Goal: Task Accomplishment & Management: Complete application form

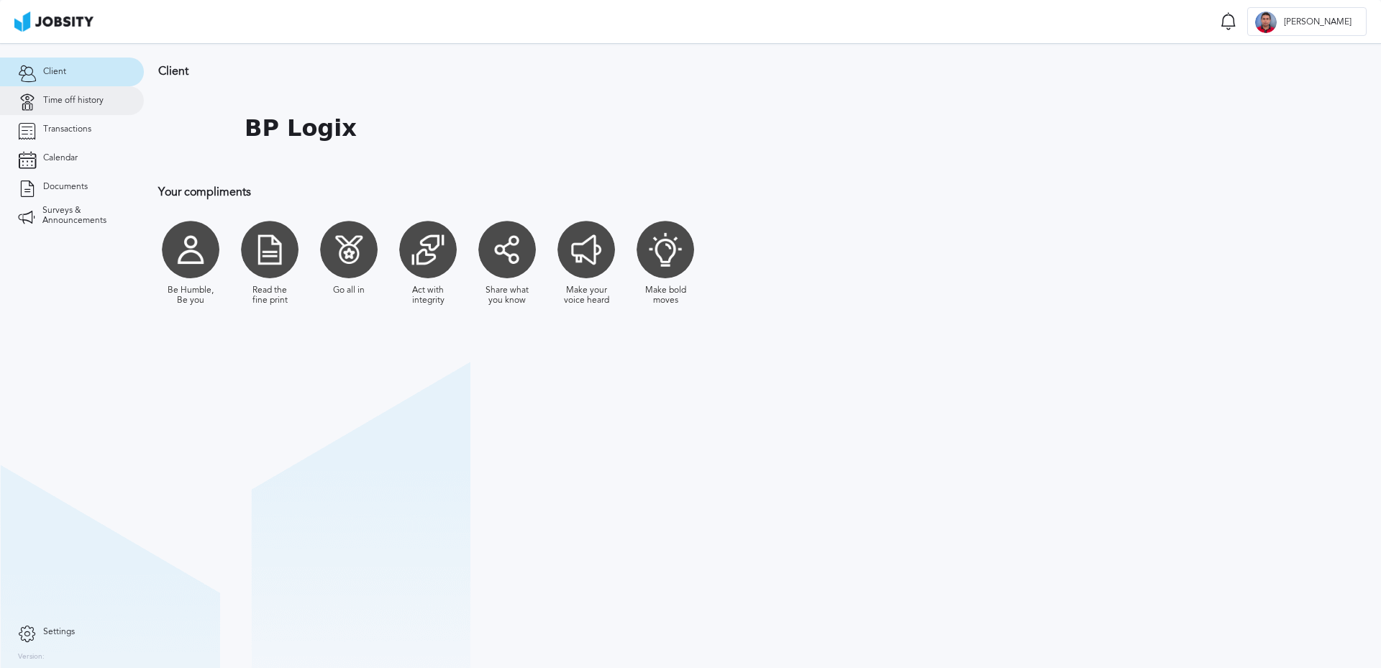
click at [72, 104] on span "Time off history" at bounding box center [73, 101] width 60 height 10
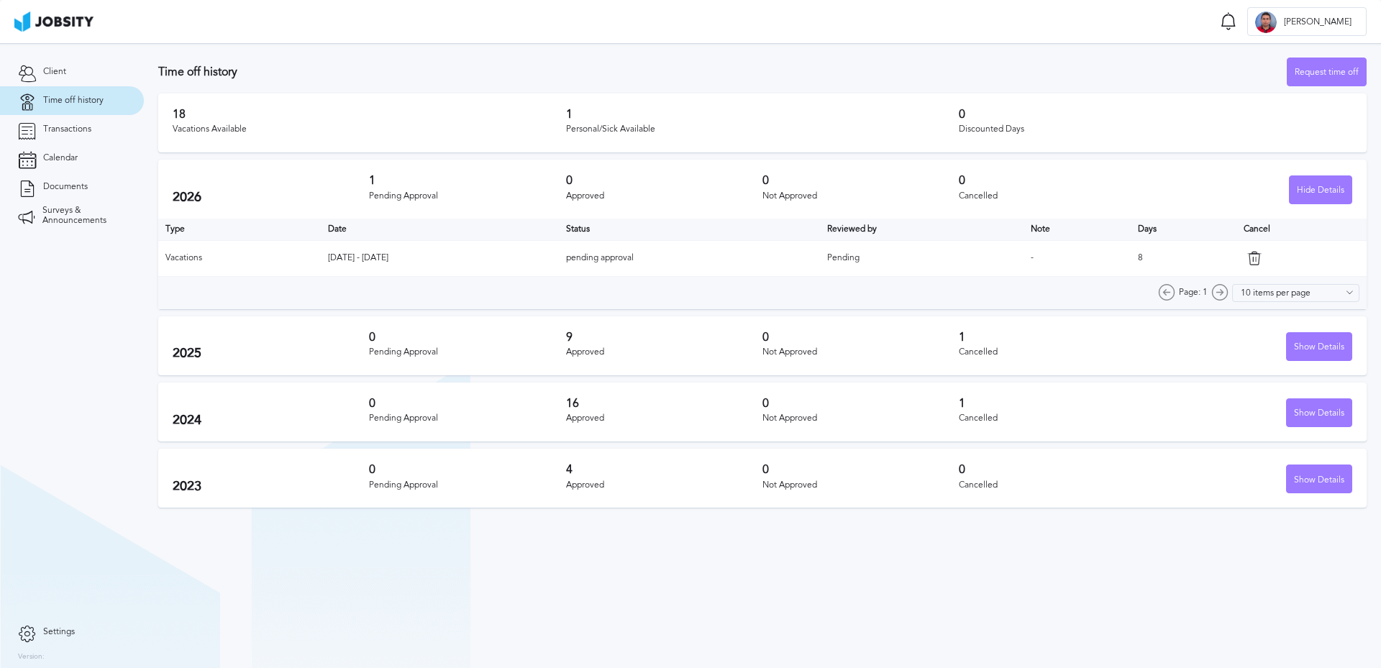
click at [930, 73] on h3 "Time off history" at bounding box center [722, 71] width 1129 height 13
click at [1320, 72] on div "Request time off" at bounding box center [1327, 72] width 78 height 29
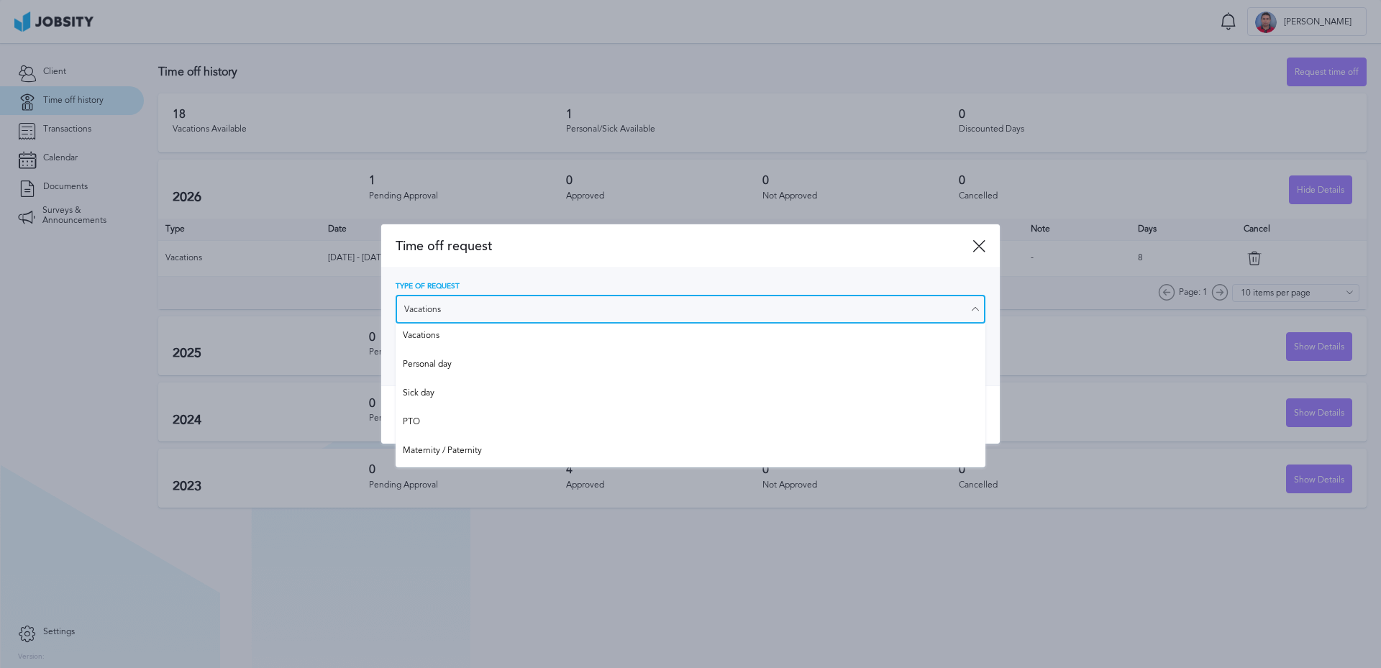
click at [488, 310] on input "Vacations" at bounding box center [691, 309] width 590 height 29
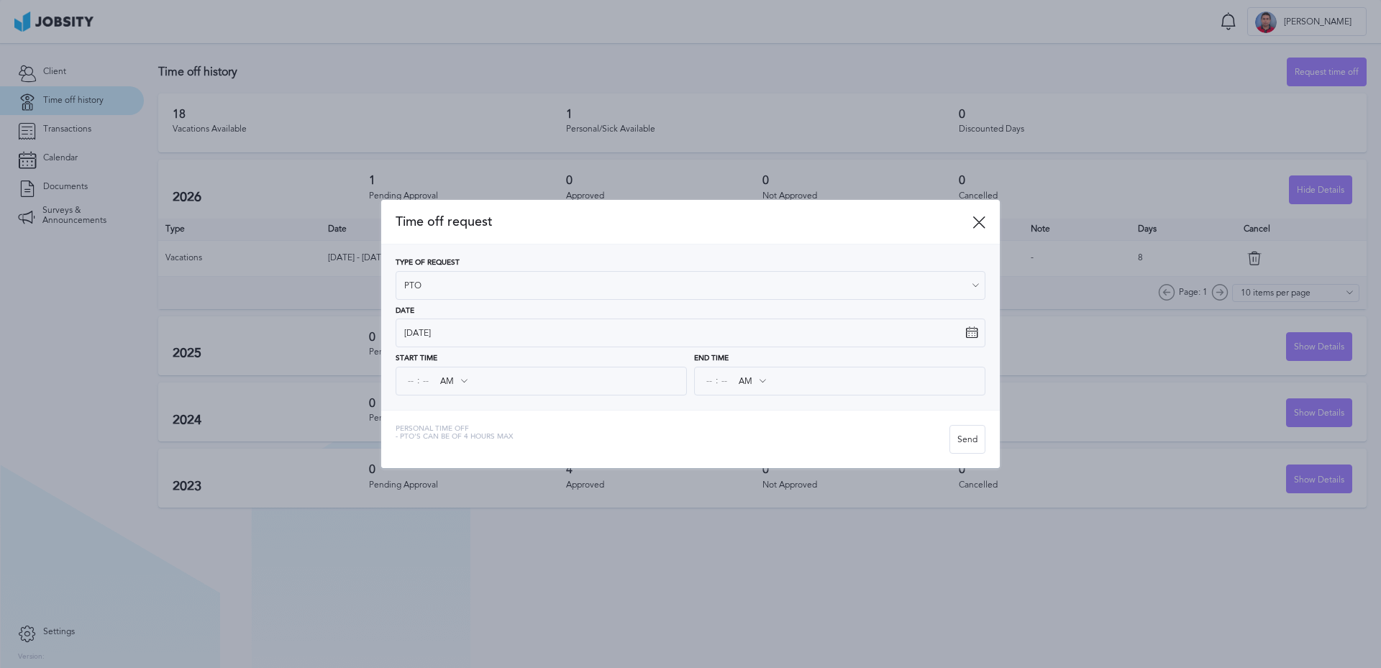
type input "PTO"
click at [423, 422] on div "Time off request Type of Request PTO Vacations Personal day Sick day PTO Matern…" at bounding box center [690, 334] width 619 height 268
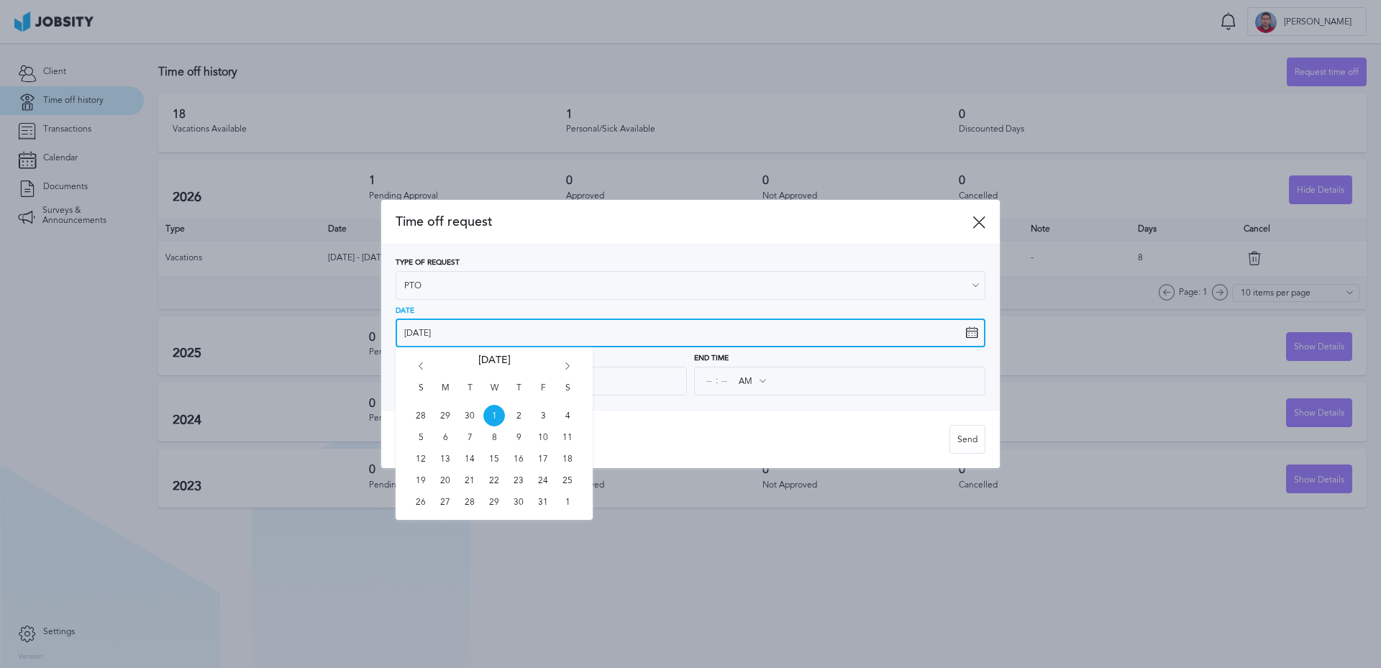
click at [416, 329] on input "[DATE]" at bounding box center [691, 333] width 590 height 29
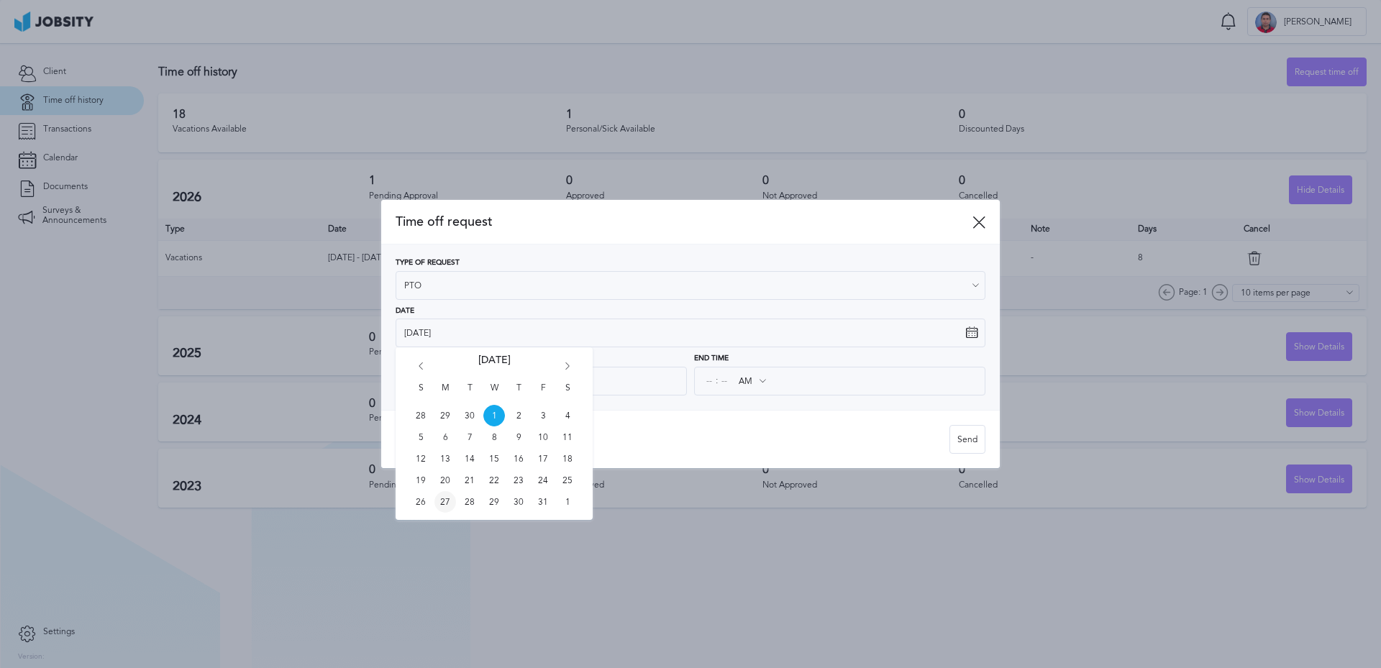
click at [446, 504] on span "27" at bounding box center [445, 502] width 22 height 22
type input "[DATE]"
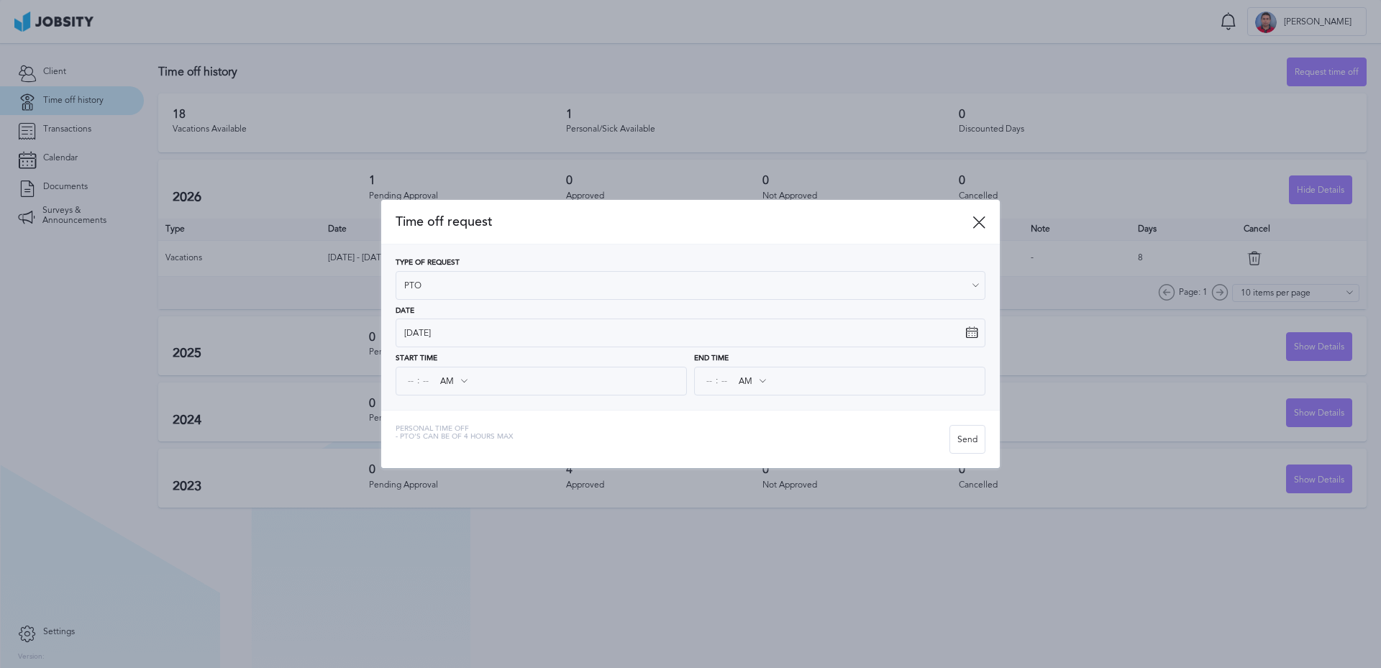
click at [403, 382] on div ": AM AM PM" at bounding box center [541, 381] width 291 height 29
click at [409, 383] on input at bounding box center [410, 381] width 13 height 26
type input "08"
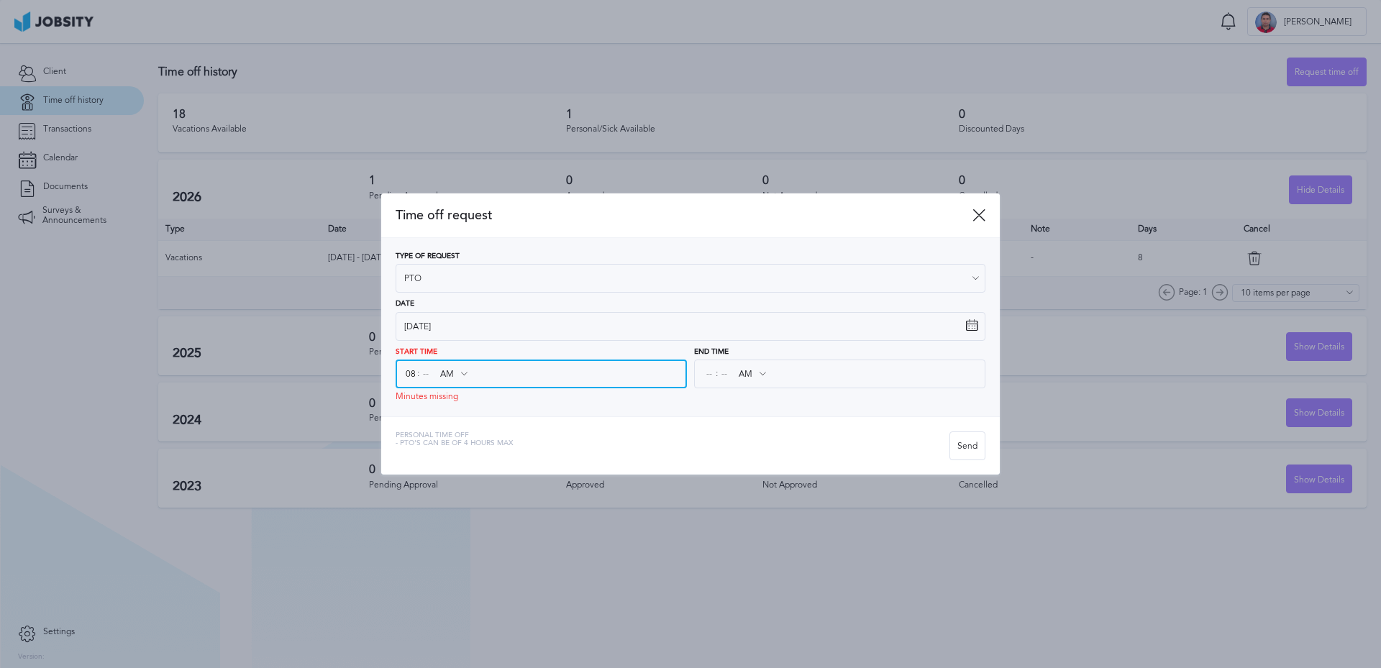
click at [424, 380] on input at bounding box center [425, 374] width 13 height 26
type input "30"
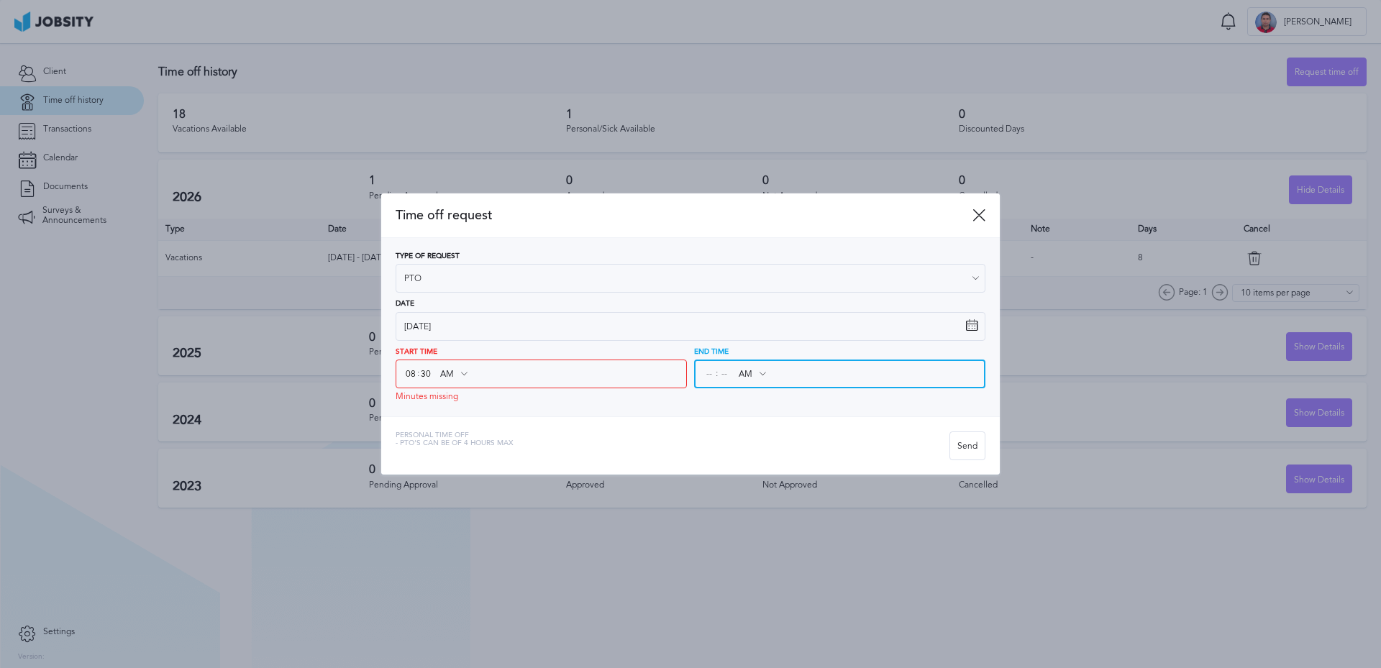
click at [704, 374] on input at bounding box center [709, 374] width 13 height 26
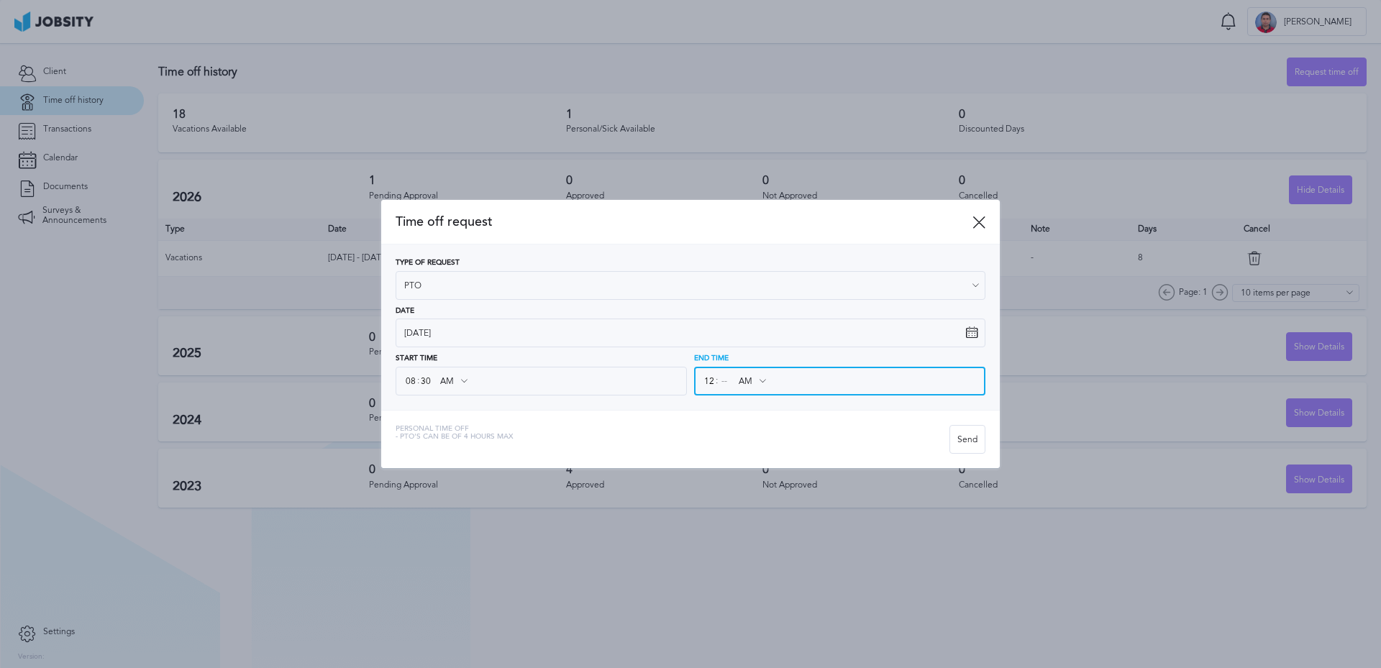
type input "12"
click at [727, 382] on input at bounding box center [724, 381] width 13 height 26
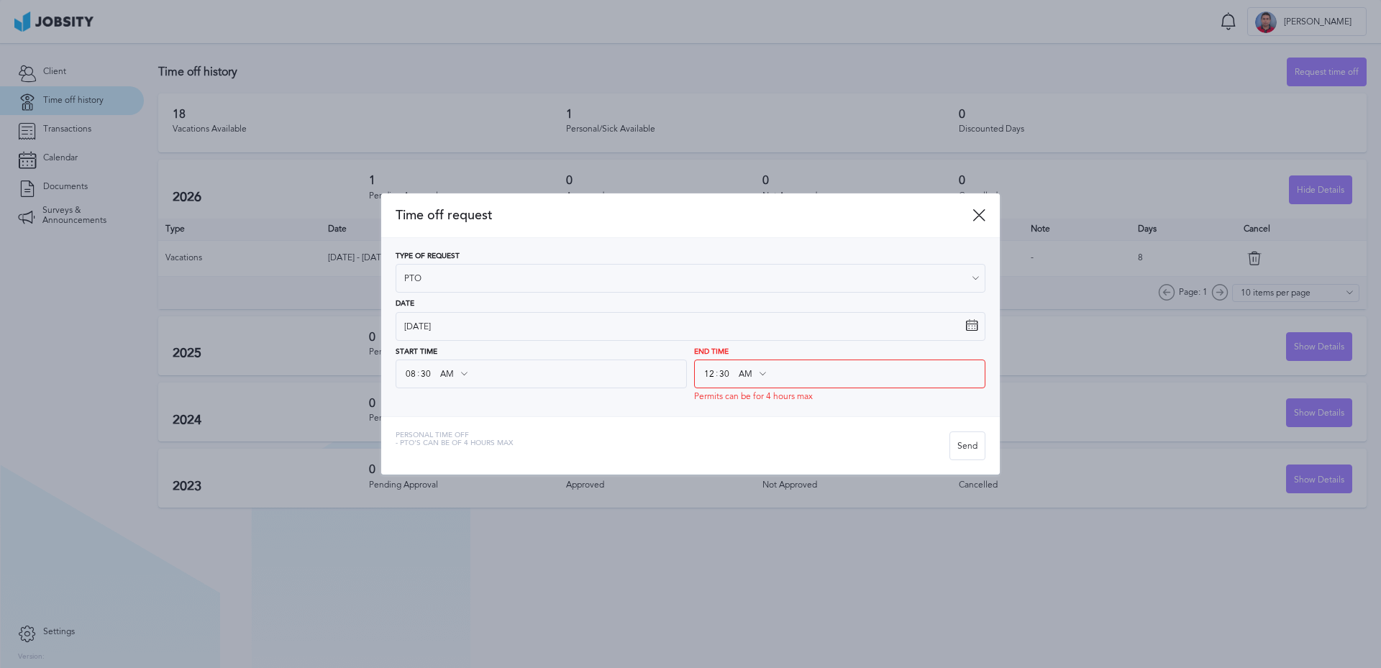
click at [787, 406] on div "Type of Request PTO Vacations Personal day Sick day PTO Maternity / Paternity D…" at bounding box center [690, 327] width 619 height 178
click at [726, 374] on input "30" at bounding box center [724, 374] width 13 height 26
click at [719, 374] on input "30" at bounding box center [724, 374] width 13 height 26
click at [721, 373] on input "30" at bounding box center [724, 374] width 13 height 26
type input "30"
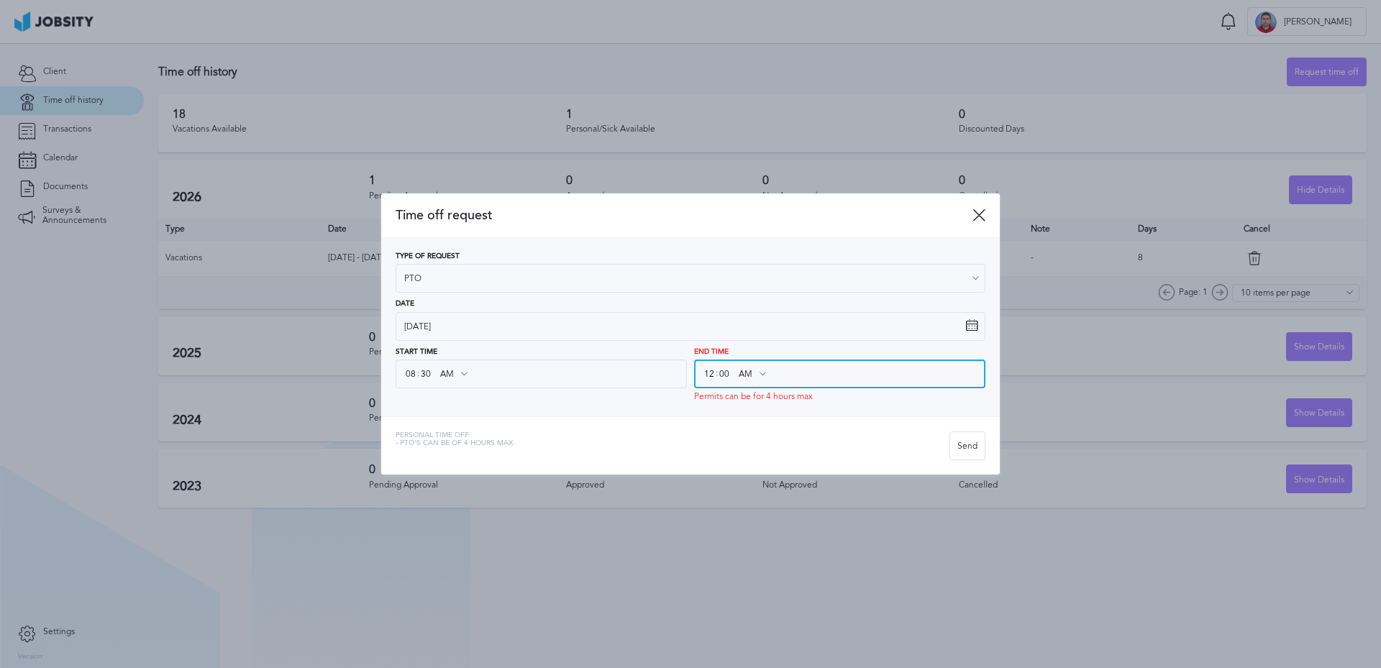
type input "00"
click at [744, 434] on div "Personal Time Off - PTO's can be of 4 hours max" at bounding box center [673, 446] width 554 height 29
click at [753, 409] on div "Type of Request PTO Vacations Personal day Sick day PTO Maternity / Paternity D…" at bounding box center [690, 327] width 619 height 178
click at [727, 376] on input "00" at bounding box center [724, 374] width 13 height 26
click at [713, 373] on input "12" at bounding box center [709, 374] width 13 height 26
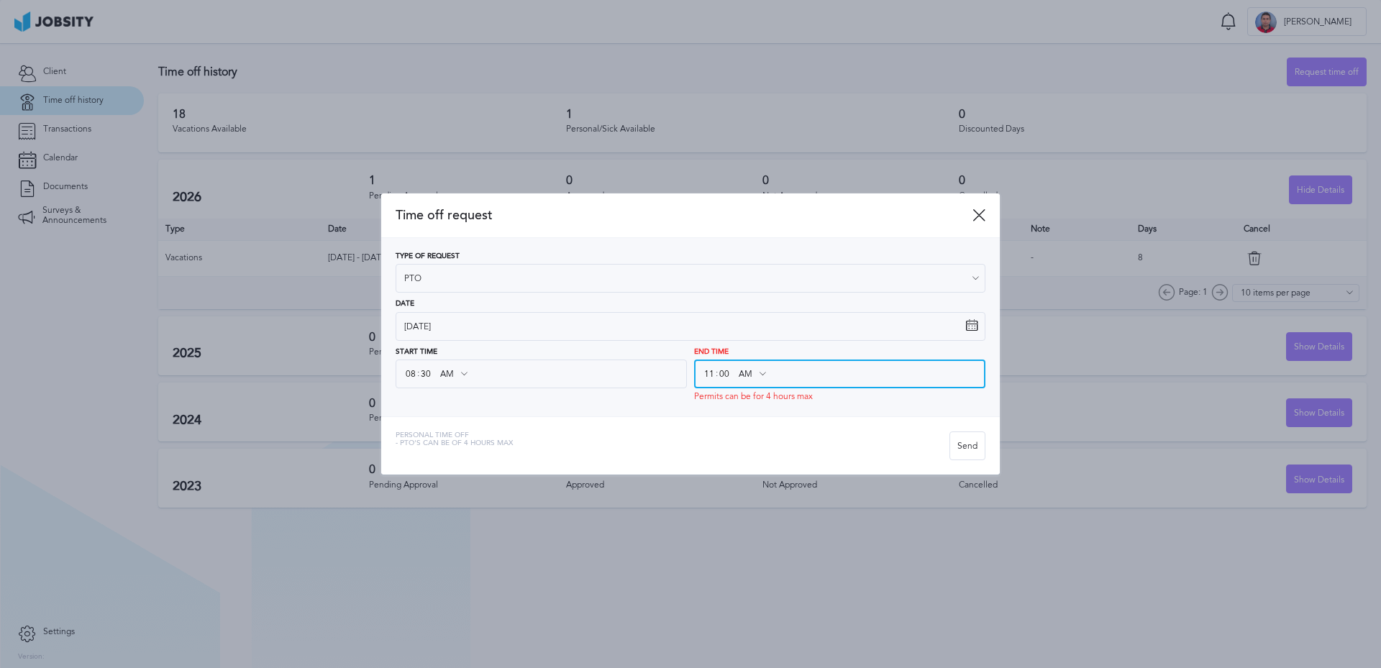
type input "11"
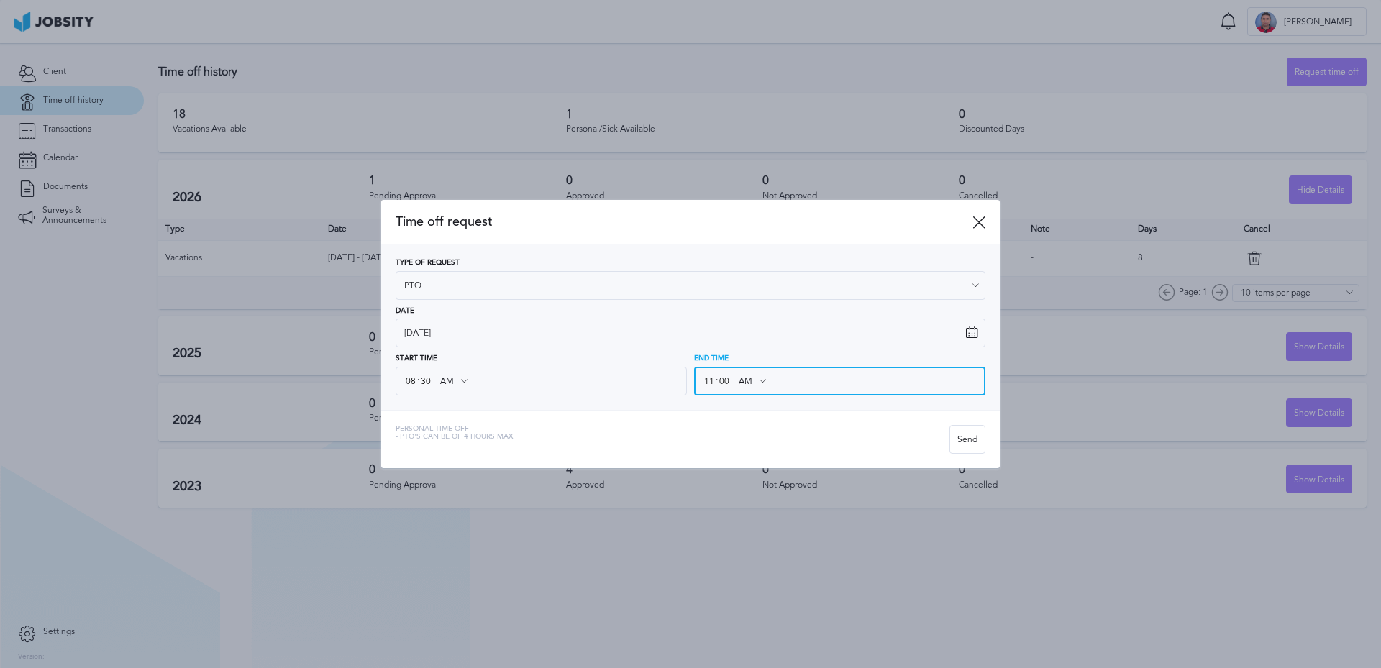
click at [720, 373] on input "00" at bounding box center [724, 381] width 13 height 26
click at [728, 381] on input "00" at bounding box center [724, 381] width 13 height 26
type input "30"
click at [739, 403] on div "Type of Request PTO Vacations Personal day Sick day PTO Maternity / Paternity D…" at bounding box center [690, 327] width 619 height 165
click at [739, 414] on div "Personal Time Off - PTO's can be of 4 hours [PERSON_NAME]" at bounding box center [690, 439] width 619 height 58
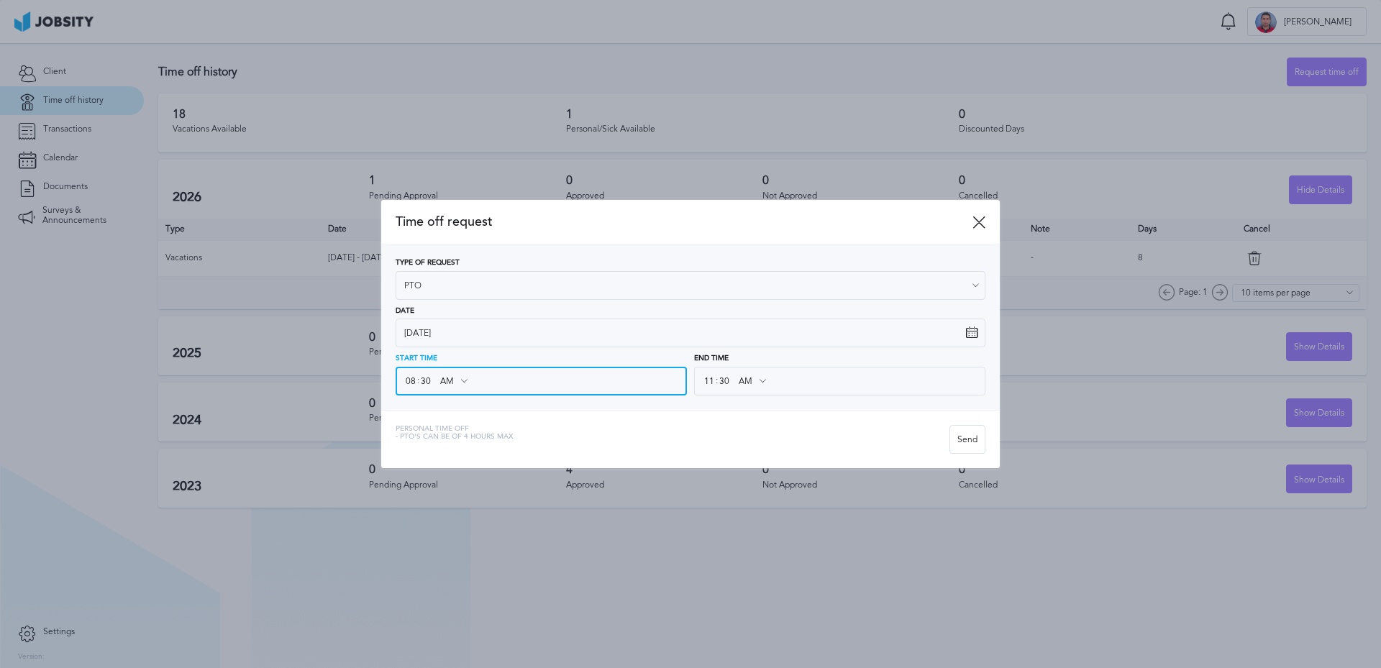
click at [409, 382] on input "08" at bounding box center [410, 381] width 13 height 26
type input "10"
click at [424, 385] on input "30" at bounding box center [425, 381] width 13 height 26
type input "00"
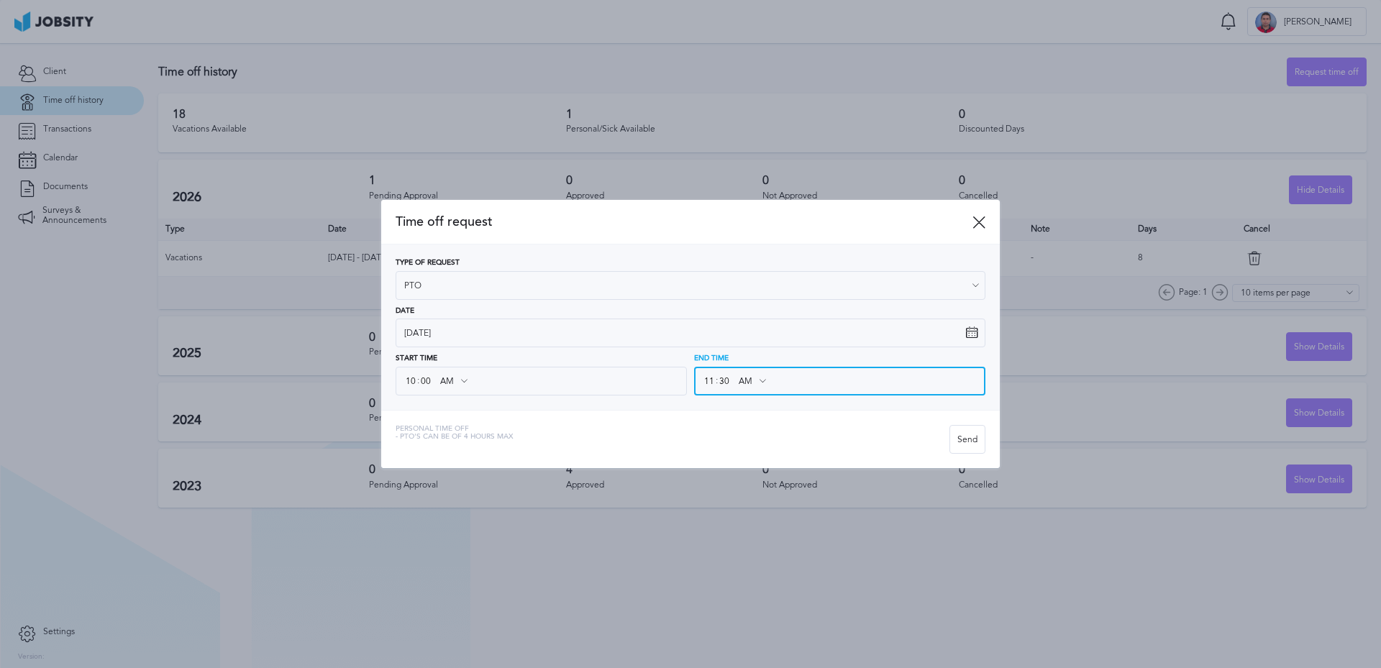
click at [709, 380] on input "11" at bounding box center [709, 381] width 13 height 26
type input "11"
type input "01"
click at [721, 383] on input "30" at bounding box center [724, 381] width 13 height 26
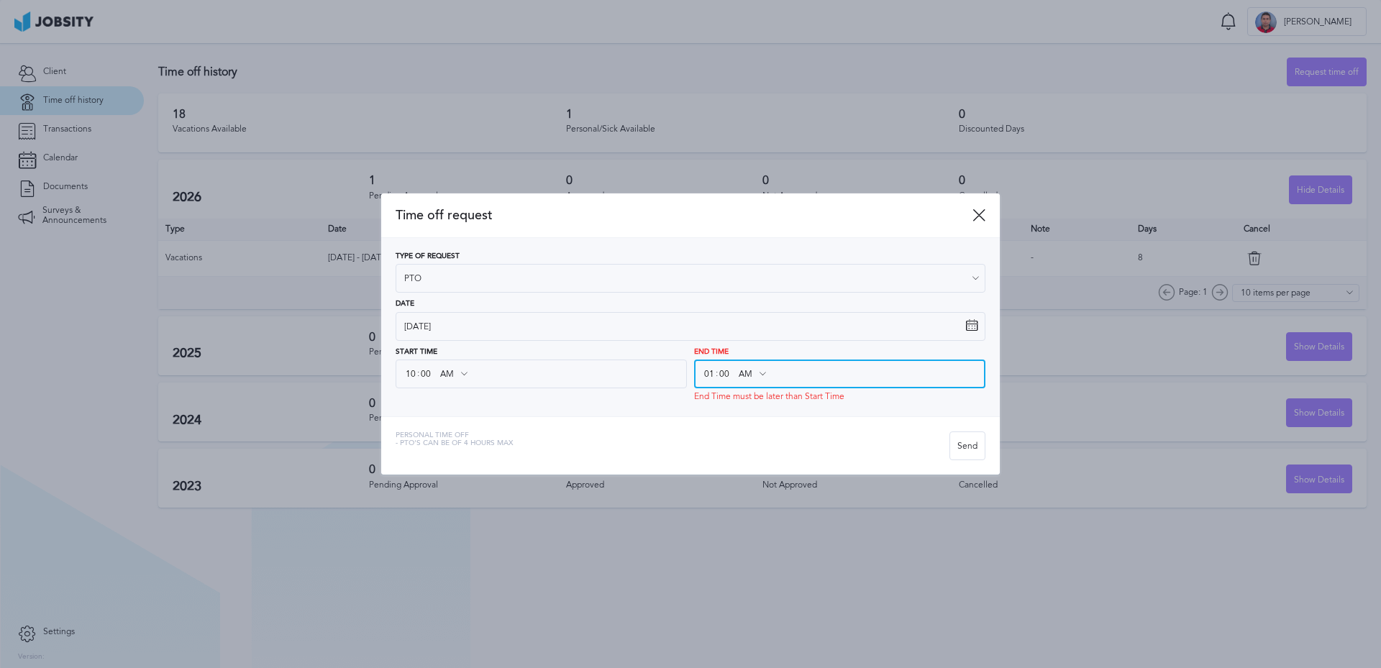
type input "00"
click at [764, 375] on icon at bounding box center [762, 374] width 13 height 13
click at [754, 373] on input "AM" at bounding box center [752, 374] width 42 height 26
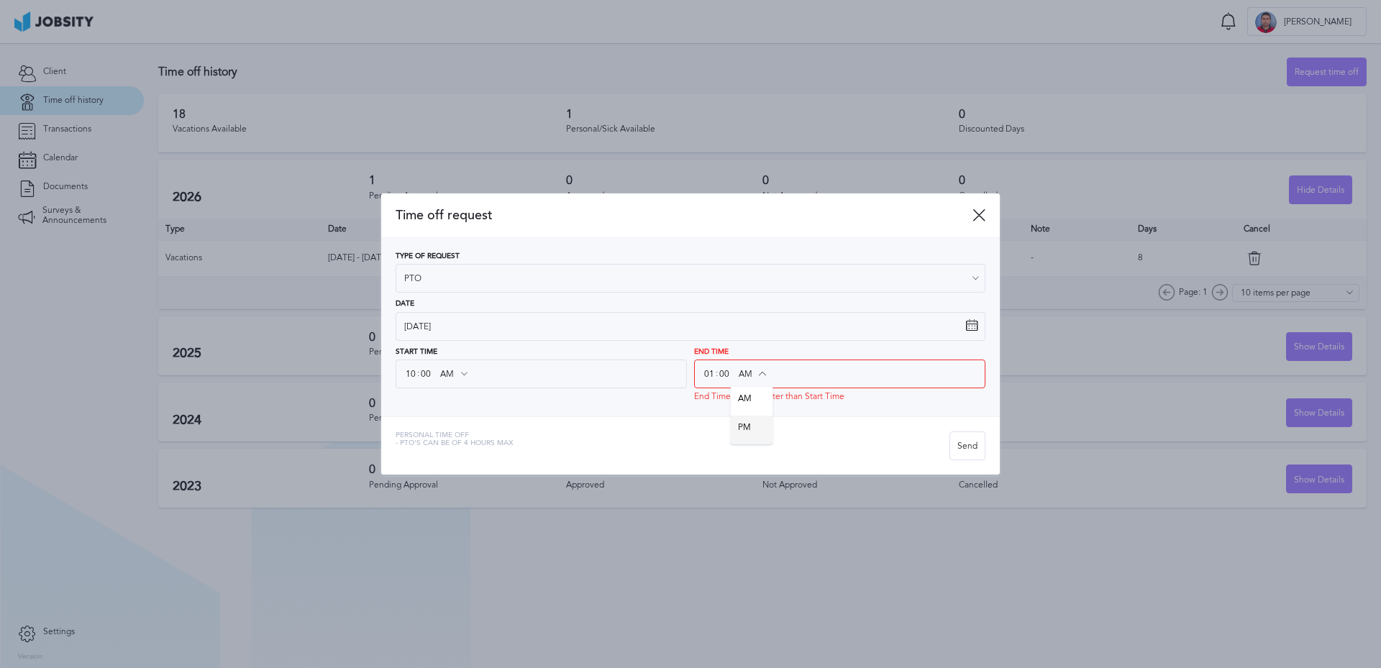
type input "PM"
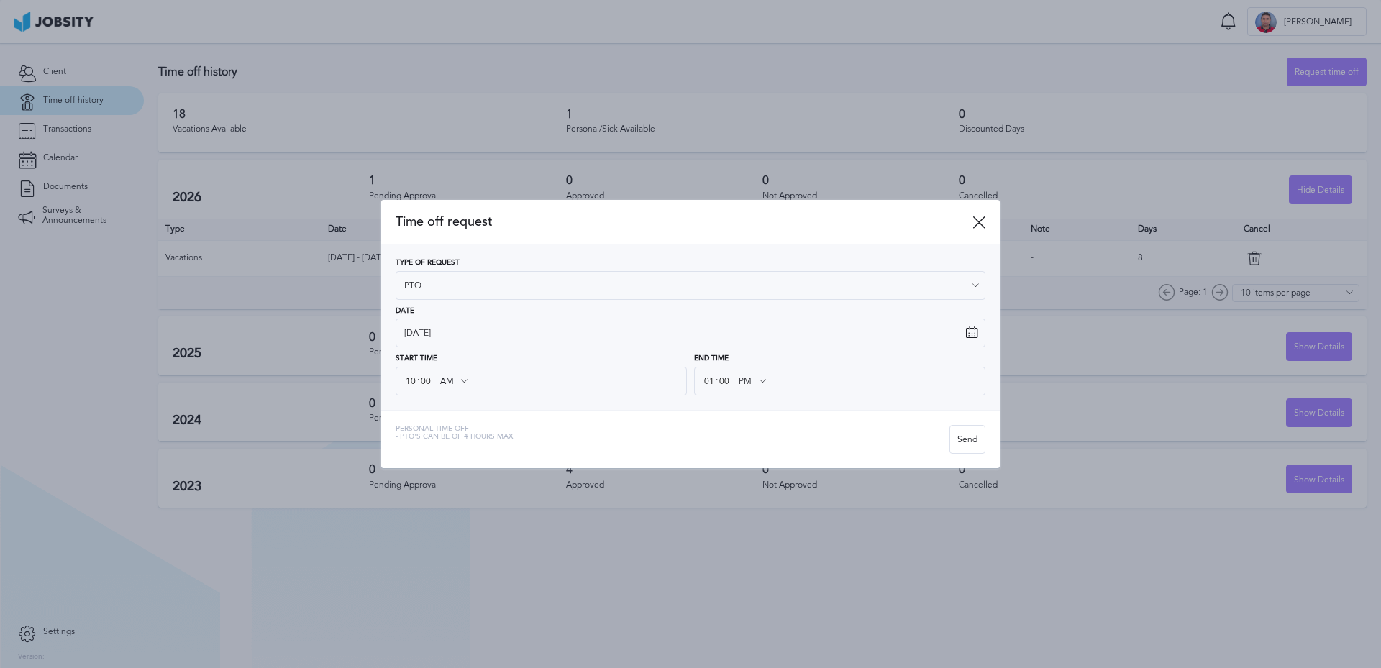
click at [752, 422] on div "Time off request Type of Request PTO Vacations Personal day Sick day PTO Matern…" at bounding box center [690, 334] width 619 height 268
click at [708, 378] on input "01" at bounding box center [709, 381] width 13 height 26
drag, startPoint x: 705, startPoint y: 382, endPoint x: 719, endPoint y: 385, distance: 14.0
click at [719, 385] on div "01 : 00 PM AM PM" at bounding box center [839, 381] width 291 height 29
type input "12"
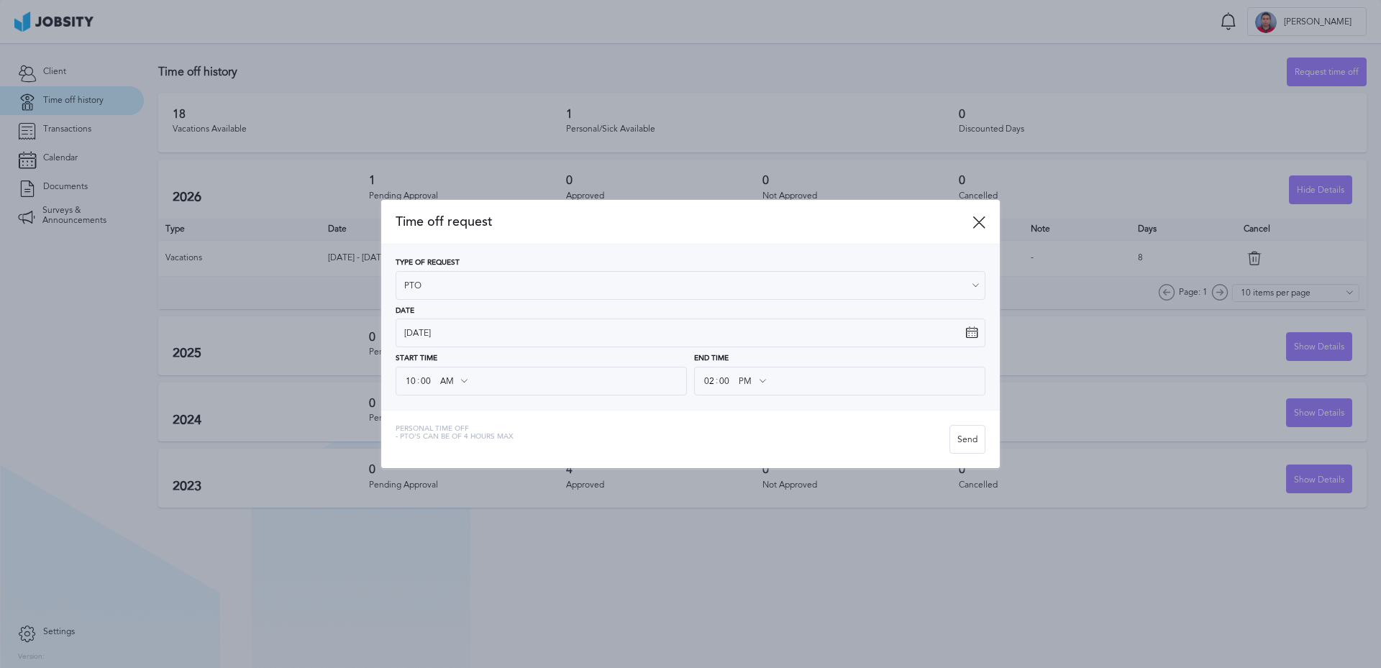
click at [796, 418] on div "Personal Time Off - PTO's can be of 4 hours [PERSON_NAME]" at bounding box center [690, 439] width 619 height 58
click at [714, 385] on input "02" at bounding box center [709, 381] width 13 height 26
click at [708, 381] on input "02" at bounding box center [709, 381] width 13 height 26
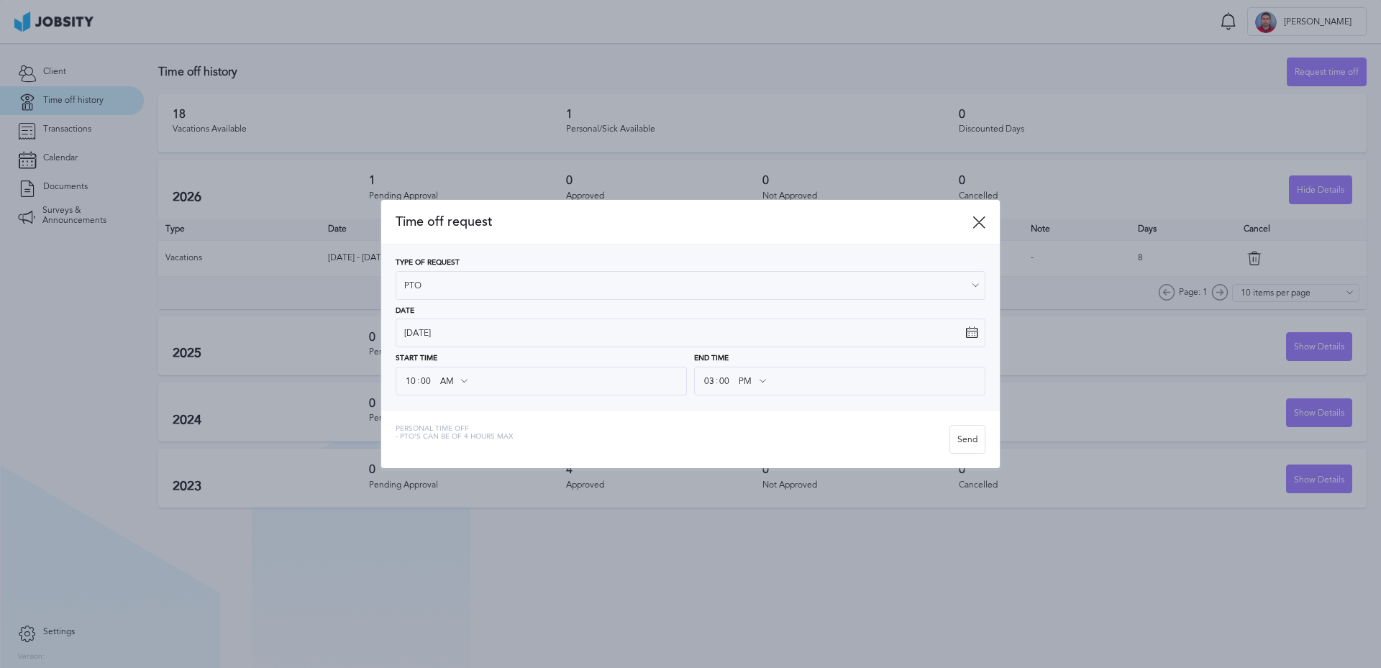
click at [739, 410] on div "Time off request Type of Request PTO Vacations Personal day Sick day PTO Matern…" at bounding box center [690, 334] width 619 height 268
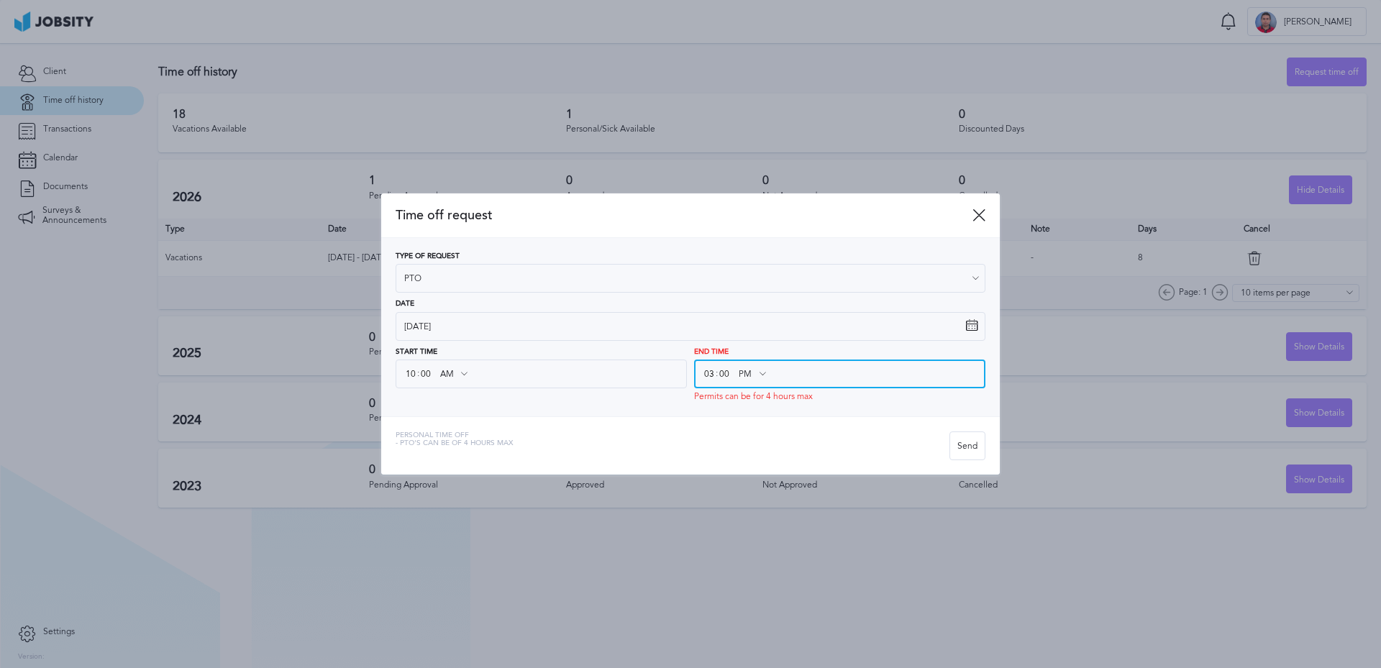
click at [709, 374] on input "03" at bounding box center [709, 374] width 13 height 26
click at [712, 375] on input "03" at bounding box center [709, 374] width 13 height 26
click at [706, 370] on input "03" at bounding box center [709, 374] width 13 height 26
drag, startPoint x: 702, startPoint y: 370, endPoint x: 718, endPoint y: 373, distance: 16.0
click at [718, 373] on div "03 : 00 PM AM PM" at bounding box center [839, 374] width 291 height 29
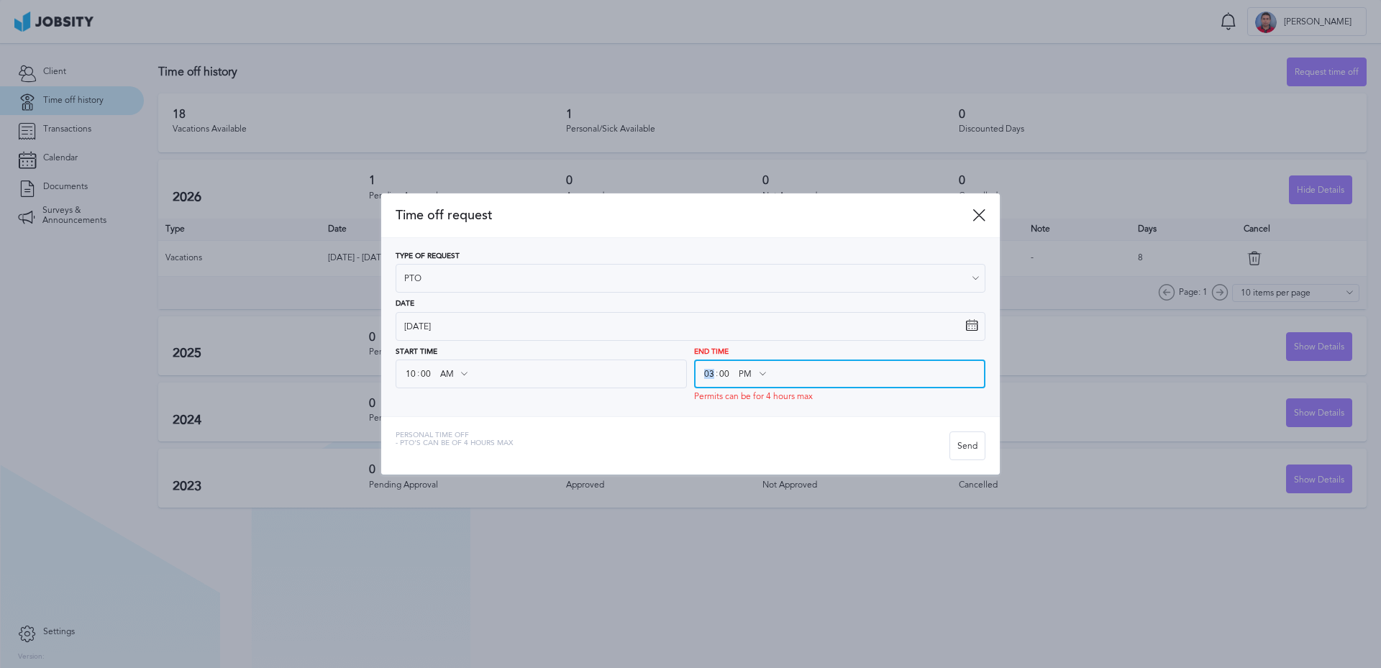
click at [709, 373] on input "03" at bounding box center [709, 374] width 13 height 26
drag, startPoint x: 704, startPoint y: 373, endPoint x: 716, endPoint y: 375, distance: 11.6
click at [716, 375] on div "03 : 00 PM AM PM" at bounding box center [839, 374] width 291 height 29
type input "03"
type input "02"
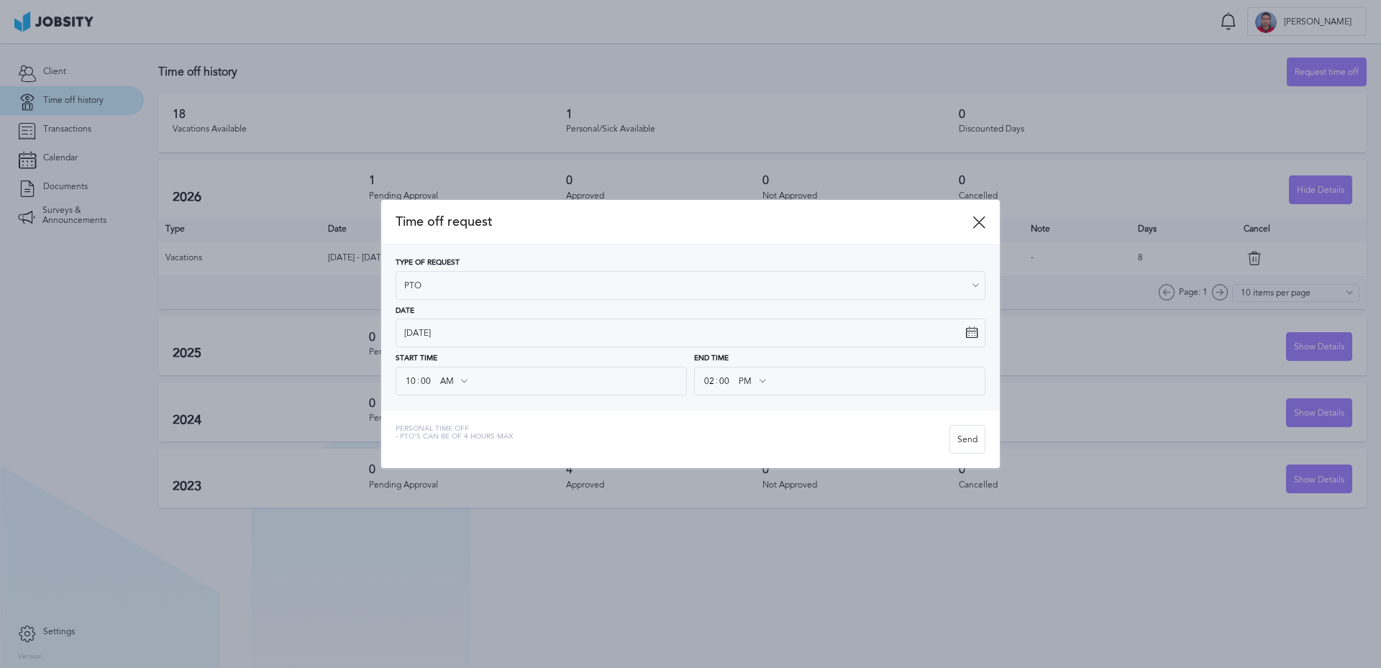
click at [727, 422] on div "Personal Time Off - PTO's can be of 4 hours [PERSON_NAME]" at bounding box center [690, 439] width 619 height 58
click at [722, 386] on input "00" at bounding box center [724, 381] width 13 height 26
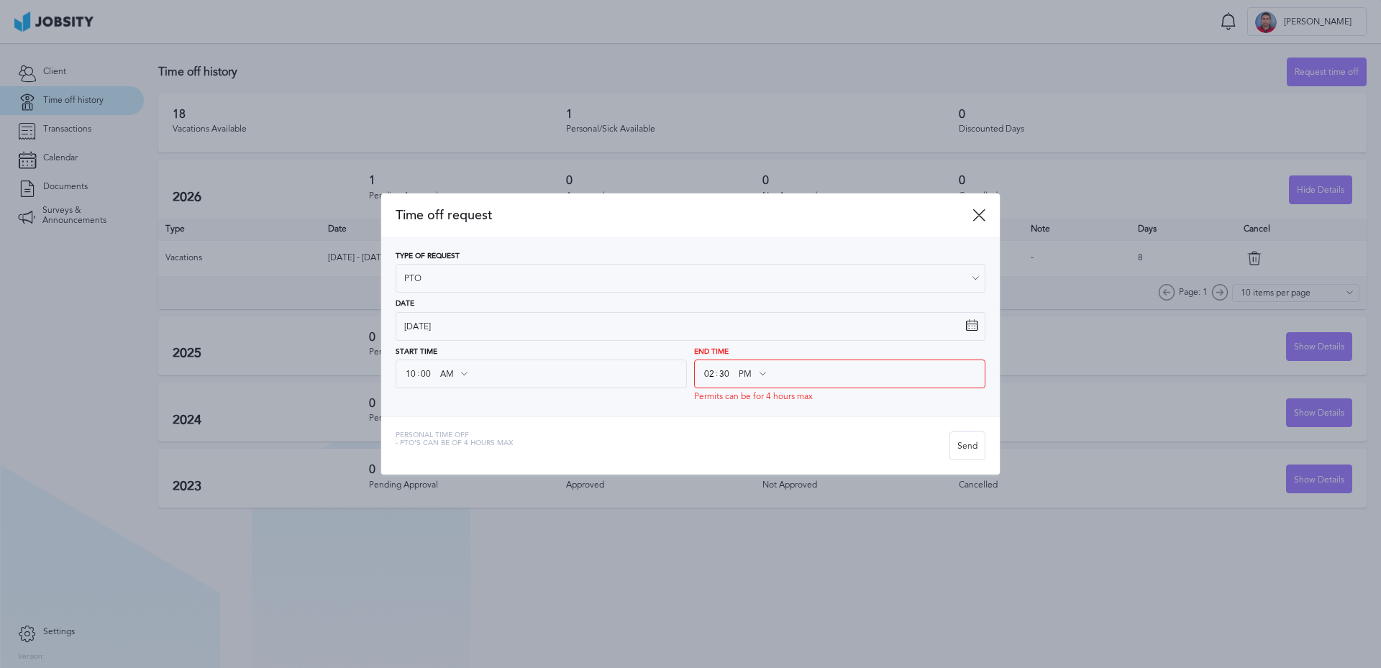
click at [714, 420] on div "Personal Time Off - PTO's can be of 4 hours [PERSON_NAME]" at bounding box center [690, 445] width 619 height 58
click at [721, 378] on input "30" at bounding box center [724, 374] width 13 height 26
type input "00"
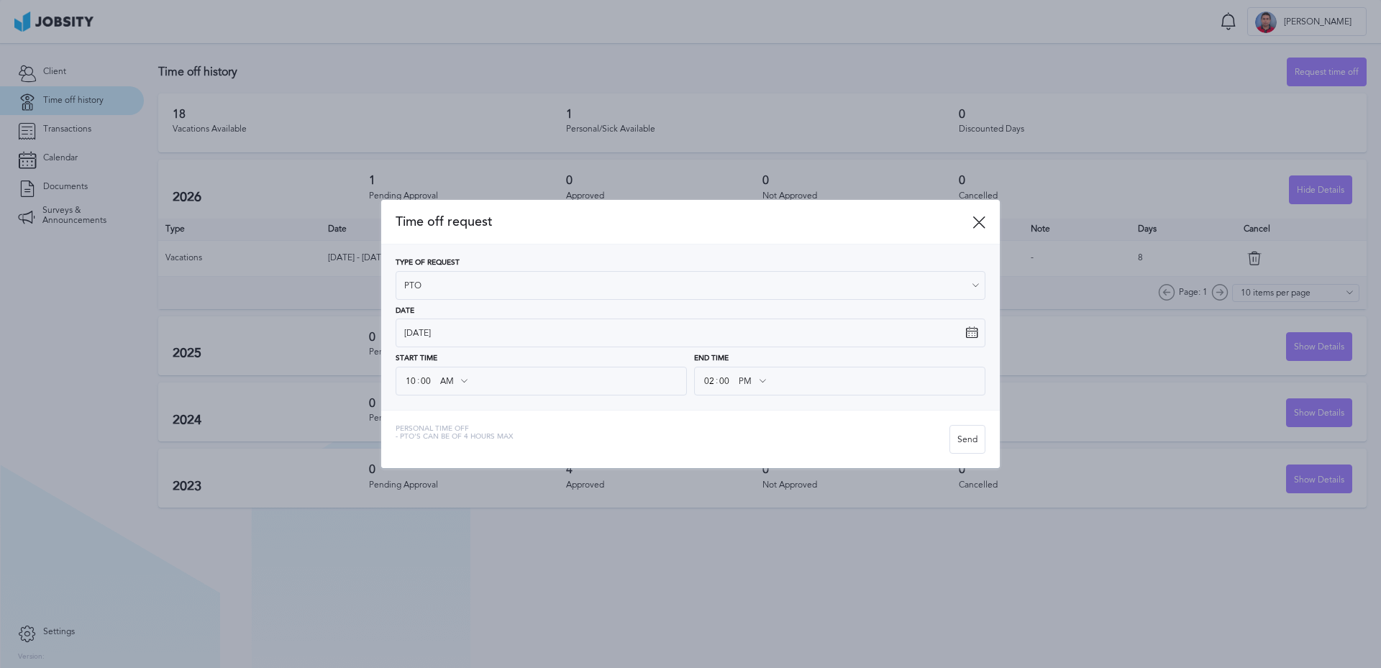
click at [719, 429] on div "Personal Time Off - PTO's can be of 4 hours [PERSON_NAME]" at bounding box center [690, 439] width 619 height 58
click at [775, 442] on div "Personal Time Off - PTO's can be of 4 hours max" at bounding box center [673, 439] width 554 height 29
click at [877, 427] on div "Personal Time Off - PTO's can be of 4 hours max" at bounding box center [673, 439] width 554 height 29
click at [975, 434] on div "Send" at bounding box center [967, 440] width 35 height 29
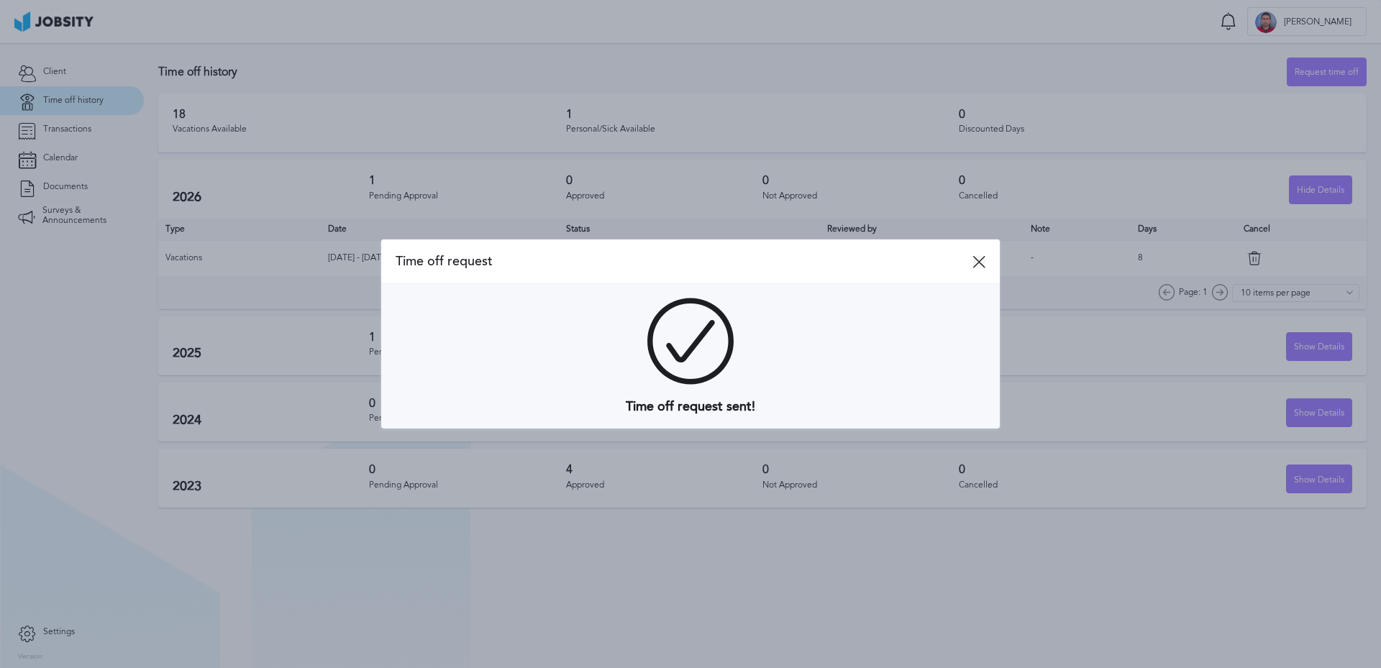
click at [974, 262] on icon at bounding box center [979, 261] width 13 height 13
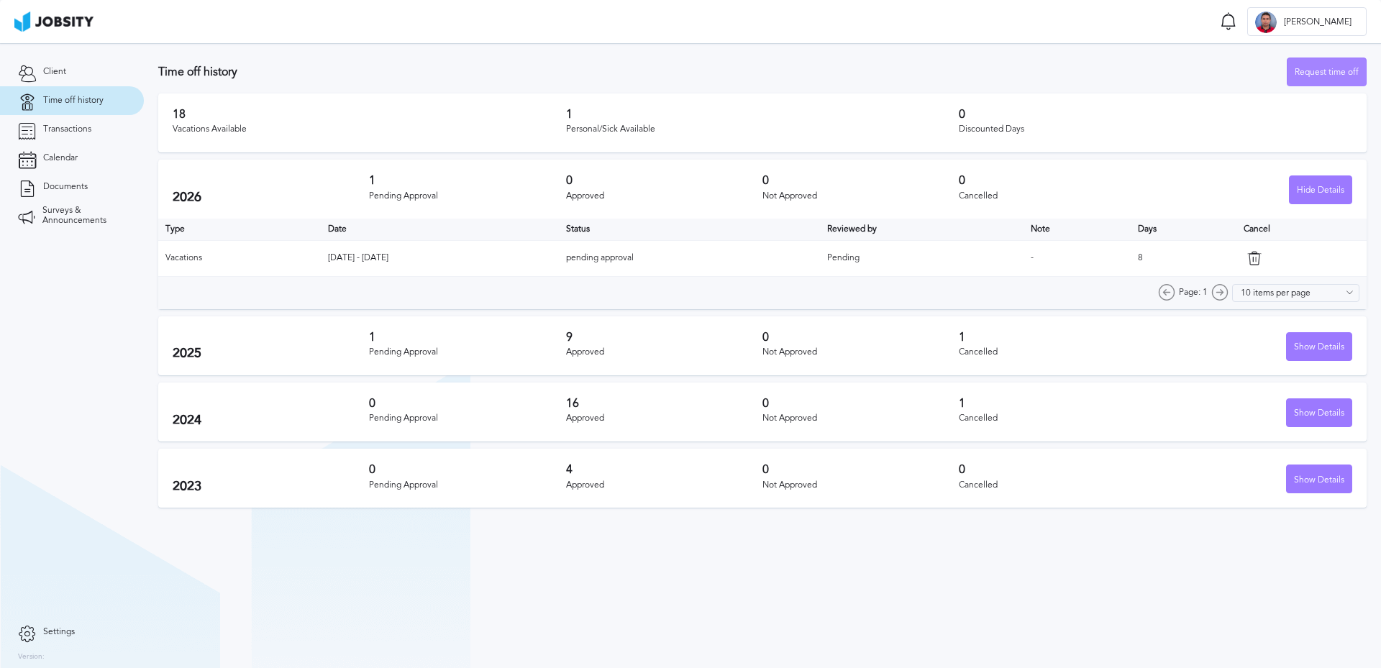
click at [1307, 76] on div "Request time off" at bounding box center [1327, 72] width 78 height 29
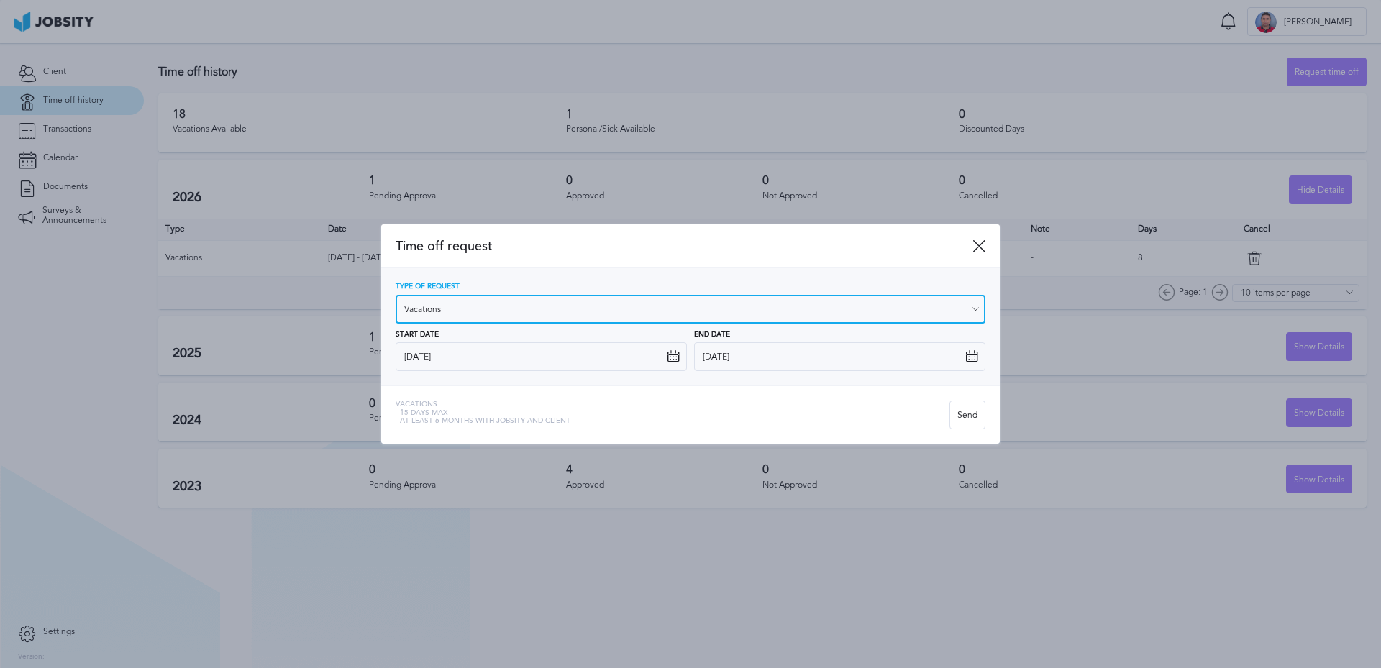
click at [552, 307] on input "Vacations" at bounding box center [691, 309] width 590 height 29
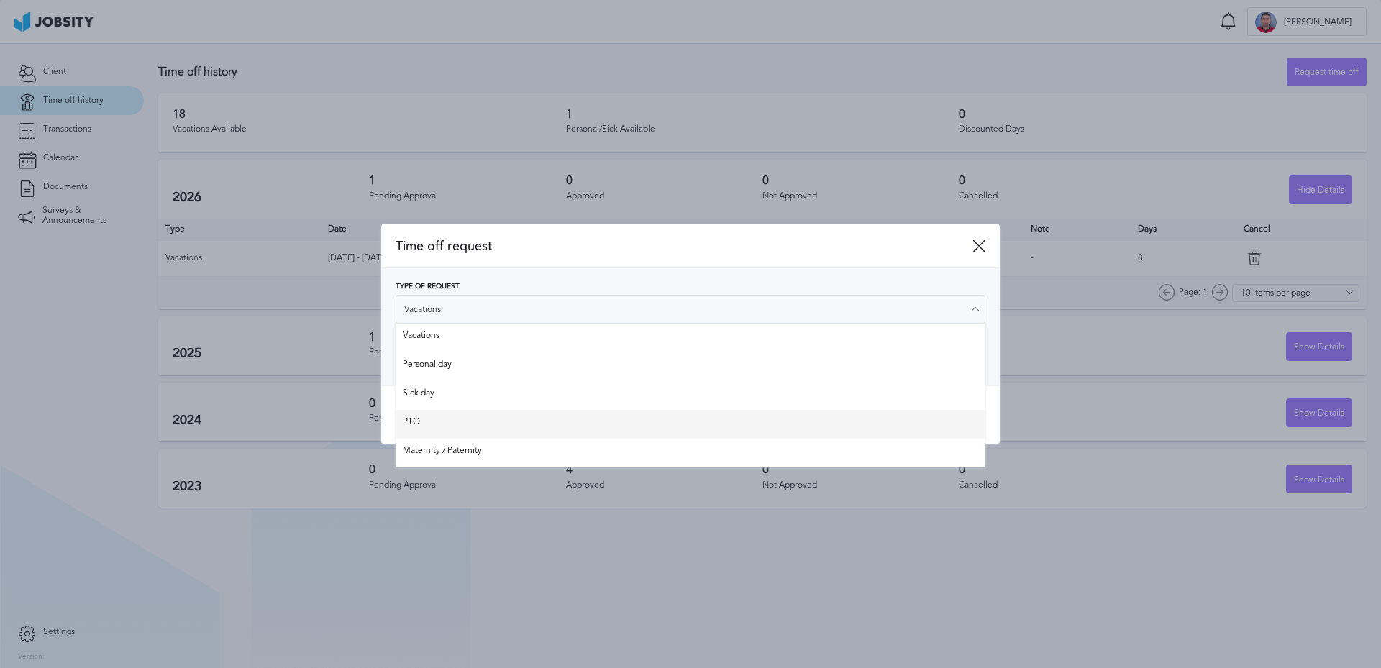
type input "PTO"
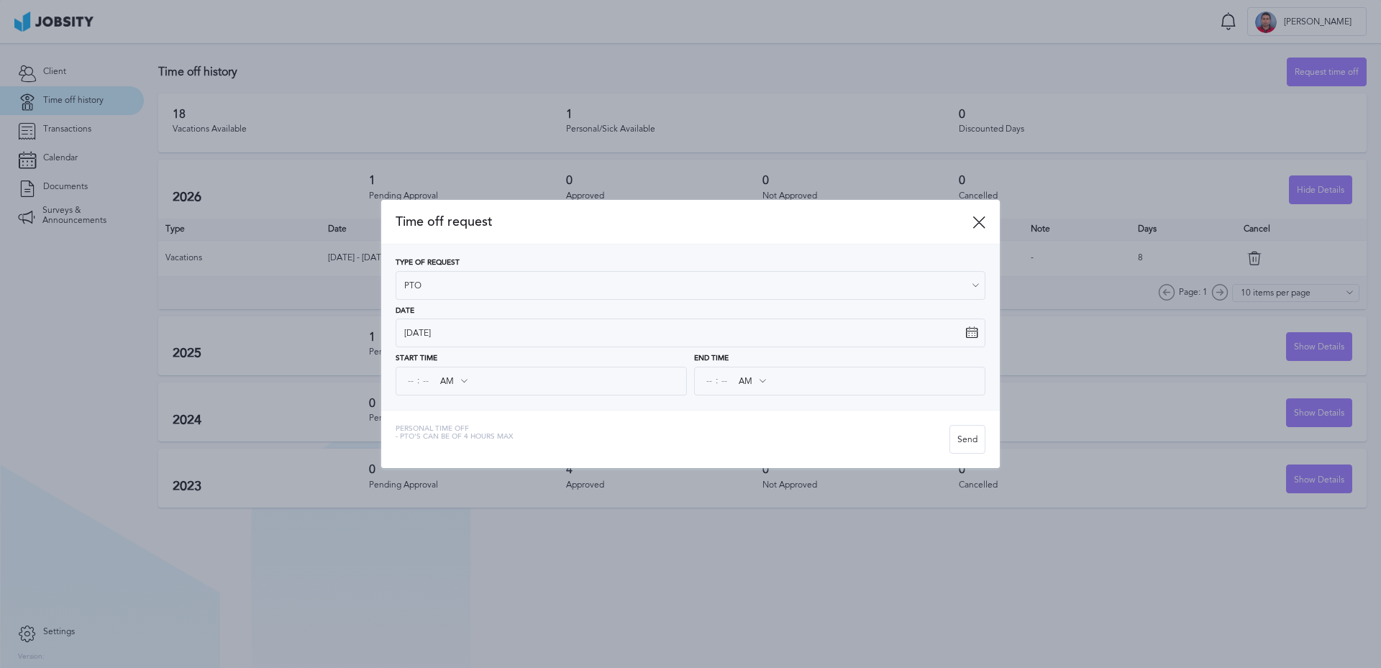
click at [442, 418] on div "Time off request Type of Request PTO Vacations Personal day Sick day PTO Matern…" at bounding box center [690, 334] width 619 height 268
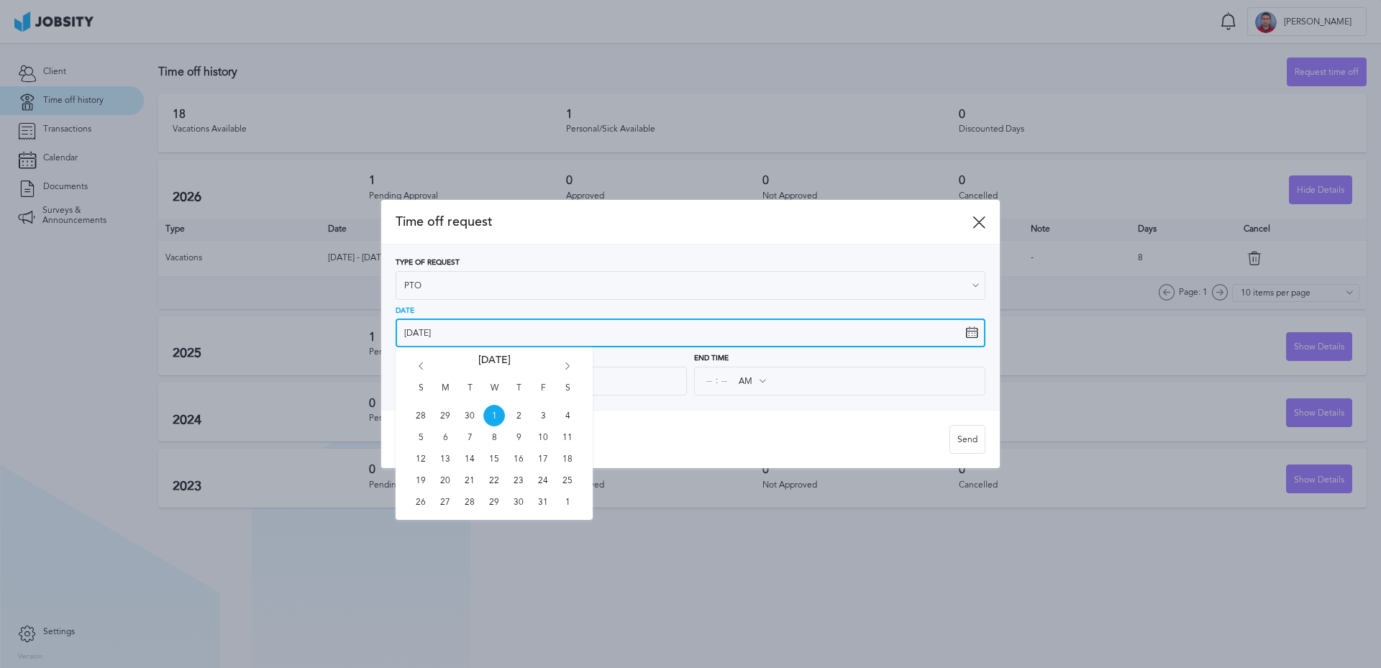
click at [440, 334] on input "[DATE]" at bounding box center [691, 333] width 590 height 29
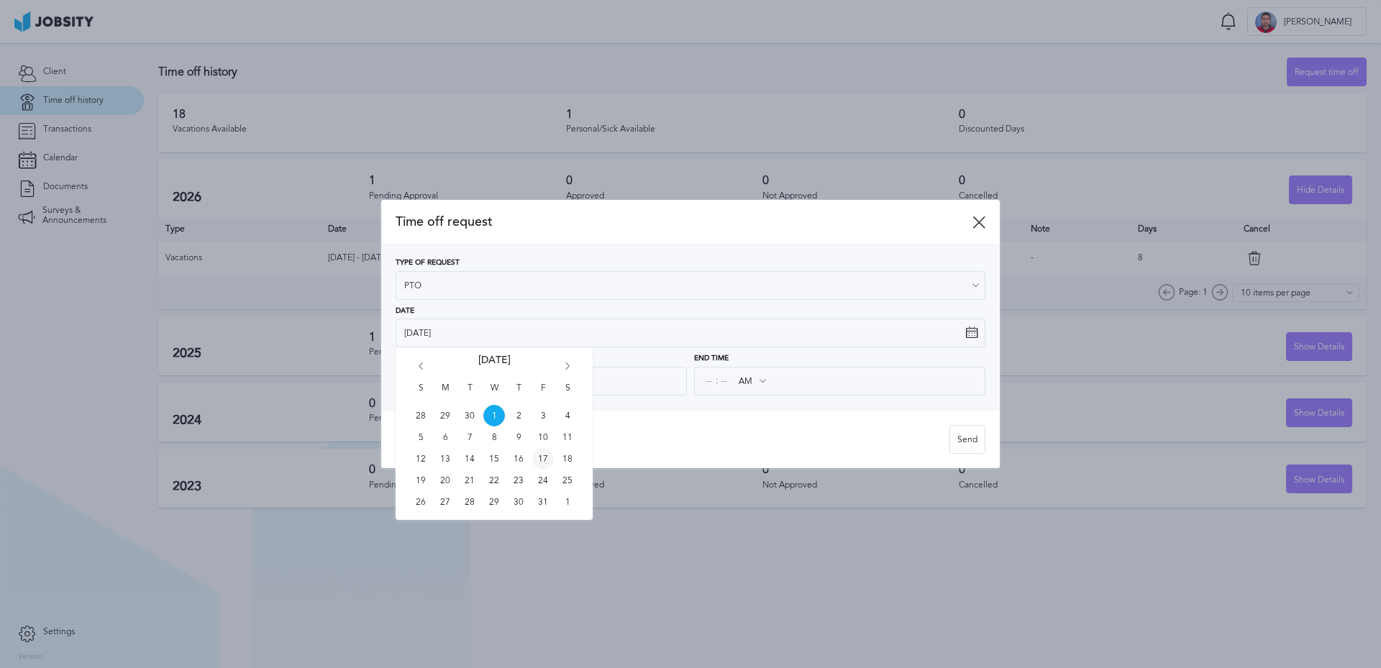
click at [546, 456] on span "17" at bounding box center [543, 459] width 22 height 22
type input "[DATE]"
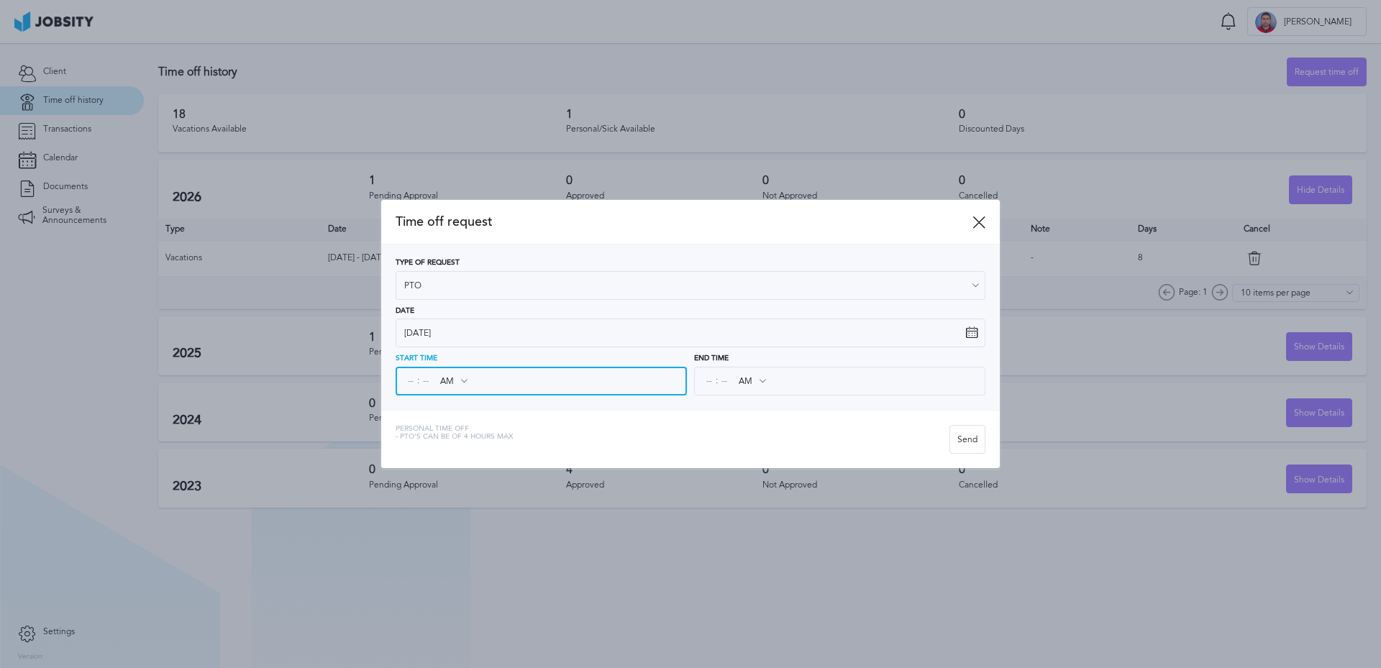
click at [409, 382] on input at bounding box center [410, 381] width 13 height 26
type input "02"
click at [425, 378] on input at bounding box center [425, 381] width 13 height 26
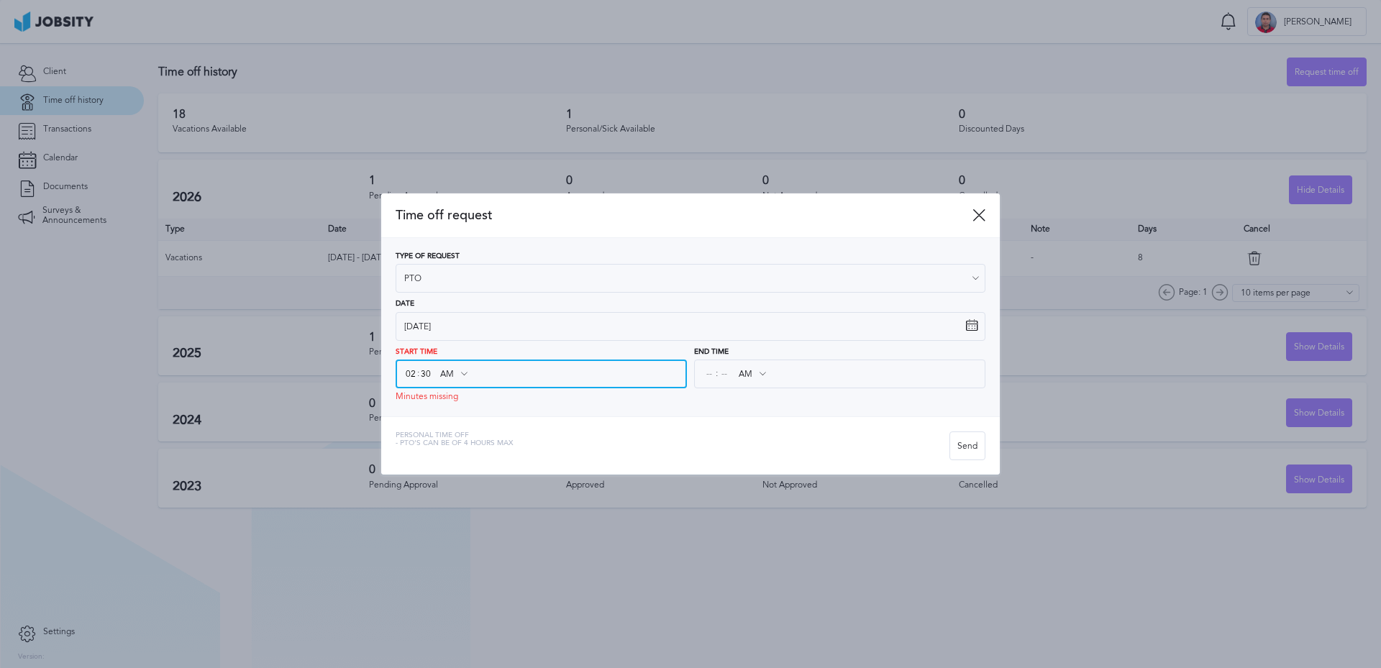
type input "30"
click at [447, 373] on input "AM" at bounding box center [453, 374] width 42 height 26
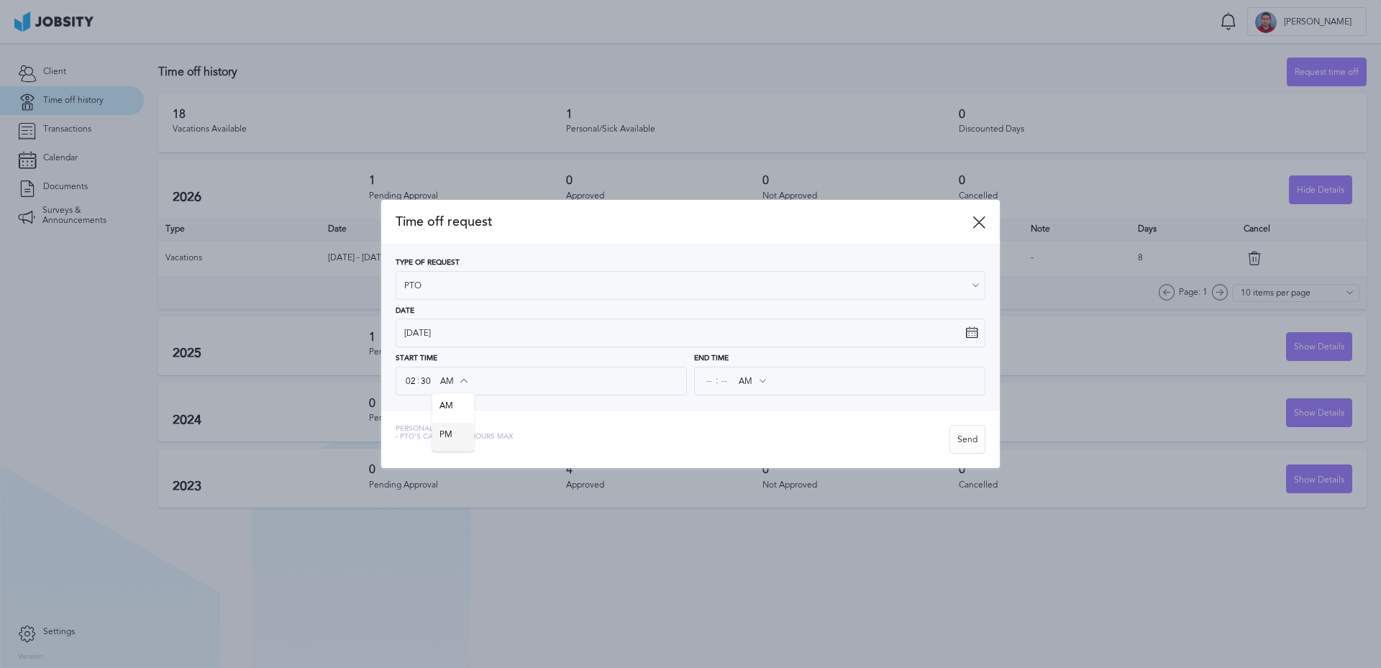
type input "PM"
click at [449, 437] on div "Time off request Type of Request PTO Vacations Personal day Sick day PTO Matern…" at bounding box center [690, 334] width 619 height 268
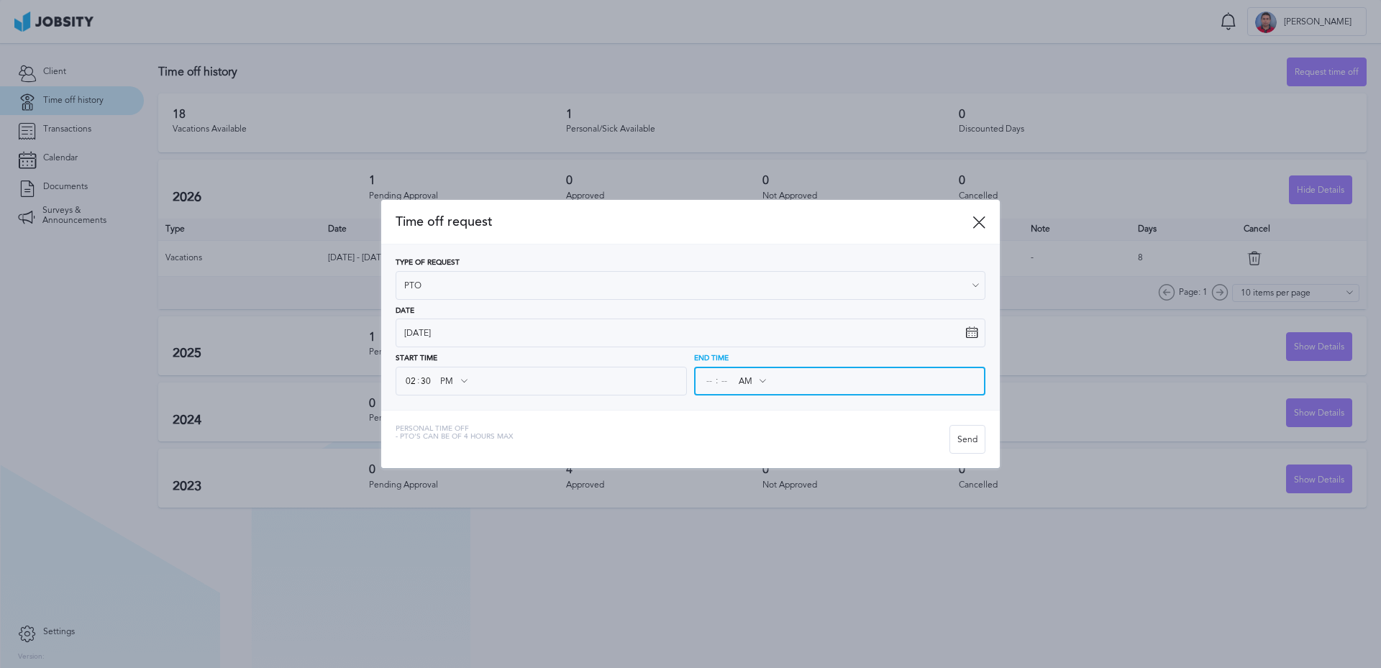
click at [705, 382] on input at bounding box center [709, 381] width 13 height 26
type input "06"
click at [724, 383] on input at bounding box center [724, 381] width 13 height 26
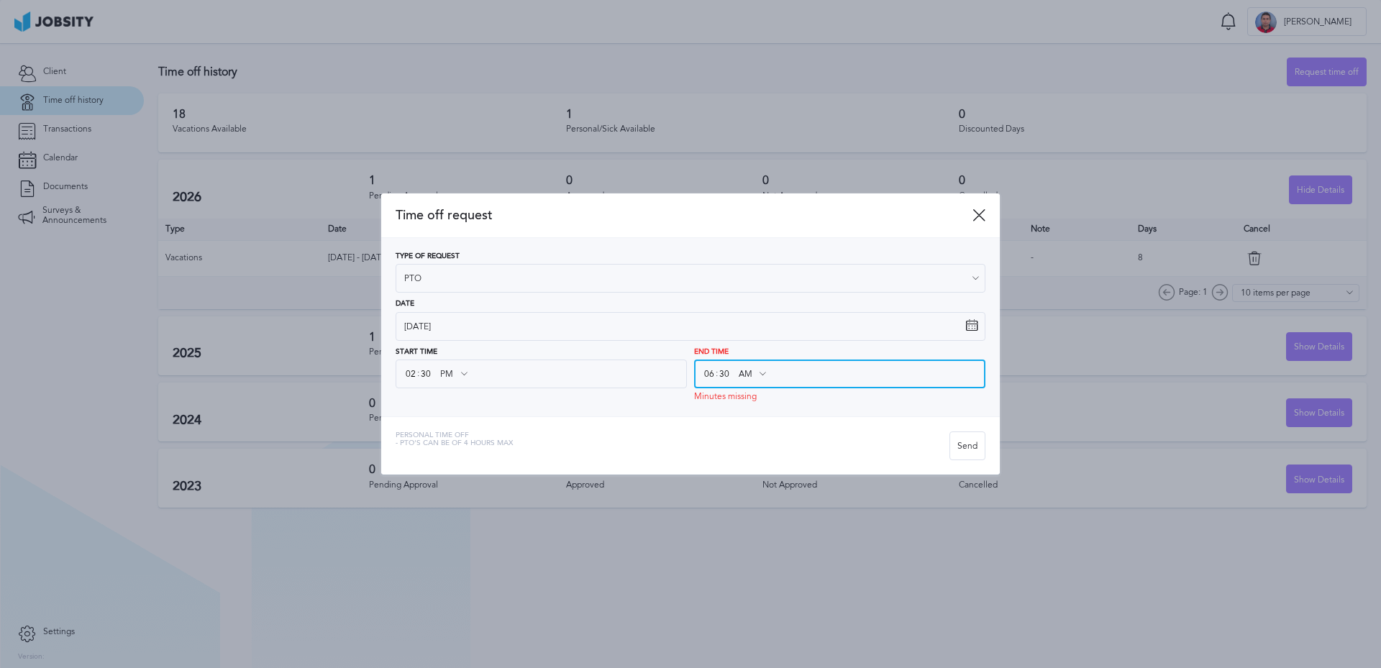
type input "30"
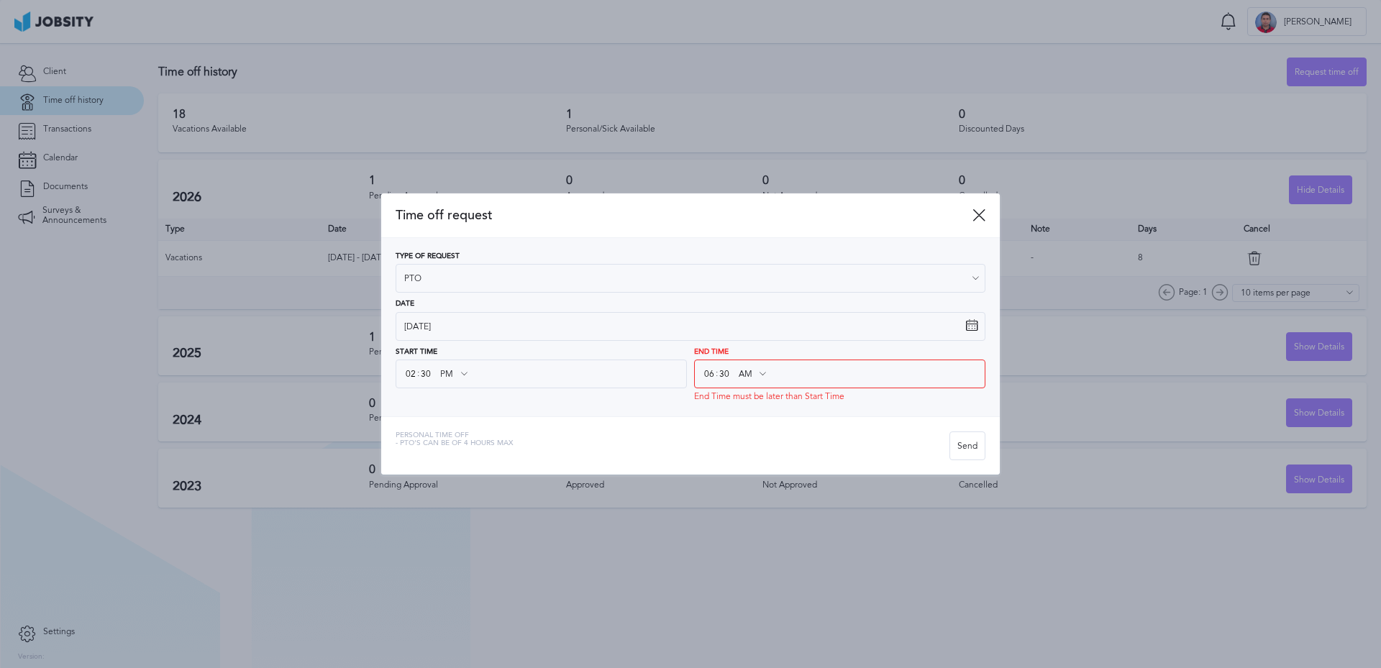
click at [758, 370] on icon at bounding box center [762, 374] width 13 height 13
click at [759, 375] on icon at bounding box center [762, 374] width 13 height 13
click at [750, 370] on input "AM" at bounding box center [752, 374] width 42 height 26
type input "PM"
click at [755, 422] on div "Time off request Type of Request PTO Vacations Personal day Sick day PTO Matern…" at bounding box center [690, 333] width 619 height 281
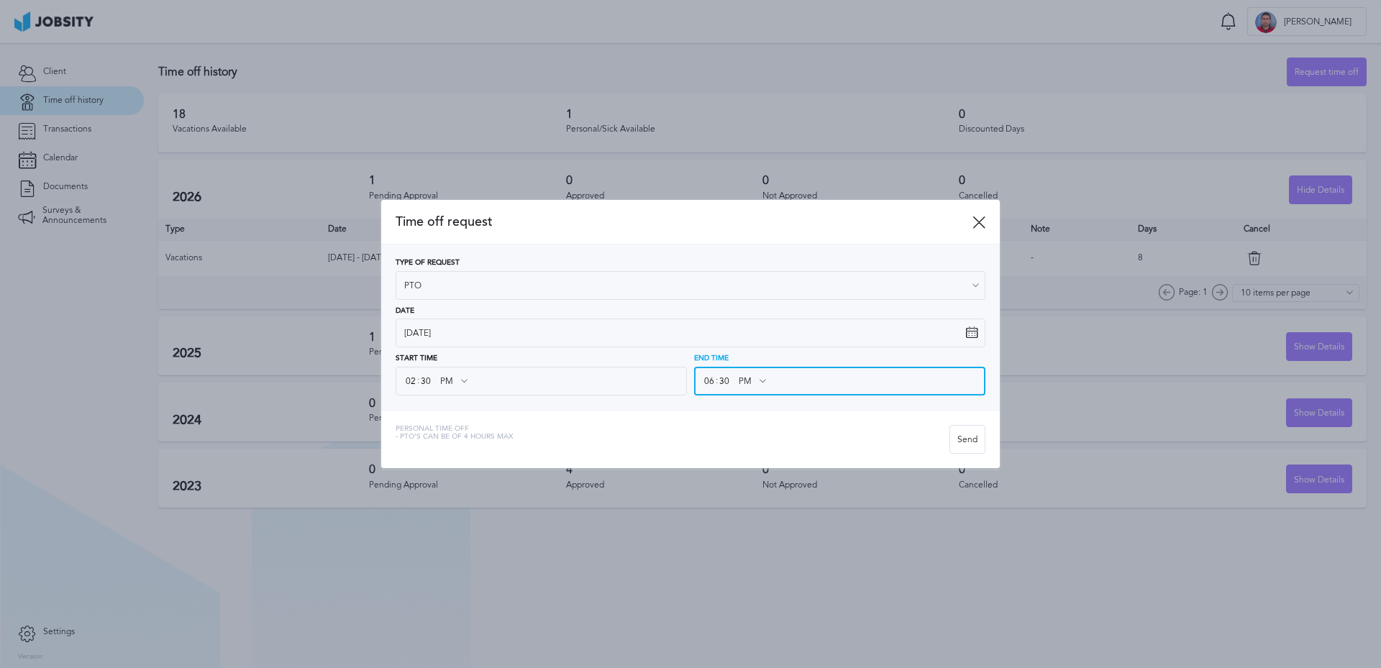
click at [712, 381] on input "06" at bounding box center [709, 381] width 13 height 26
click at [709, 381] on input "06" at bounding box center [709, 381] width 13 height 26
click at [723, 412] on div "Personal Time Off - PTO's can be of 4 hours [PERSON_NAME]" at bounding box center [690, 439] width 619 height 58
click at [706, 378] on input "06" at bounding box center [709, 381] width 13 height 26
type input "06"
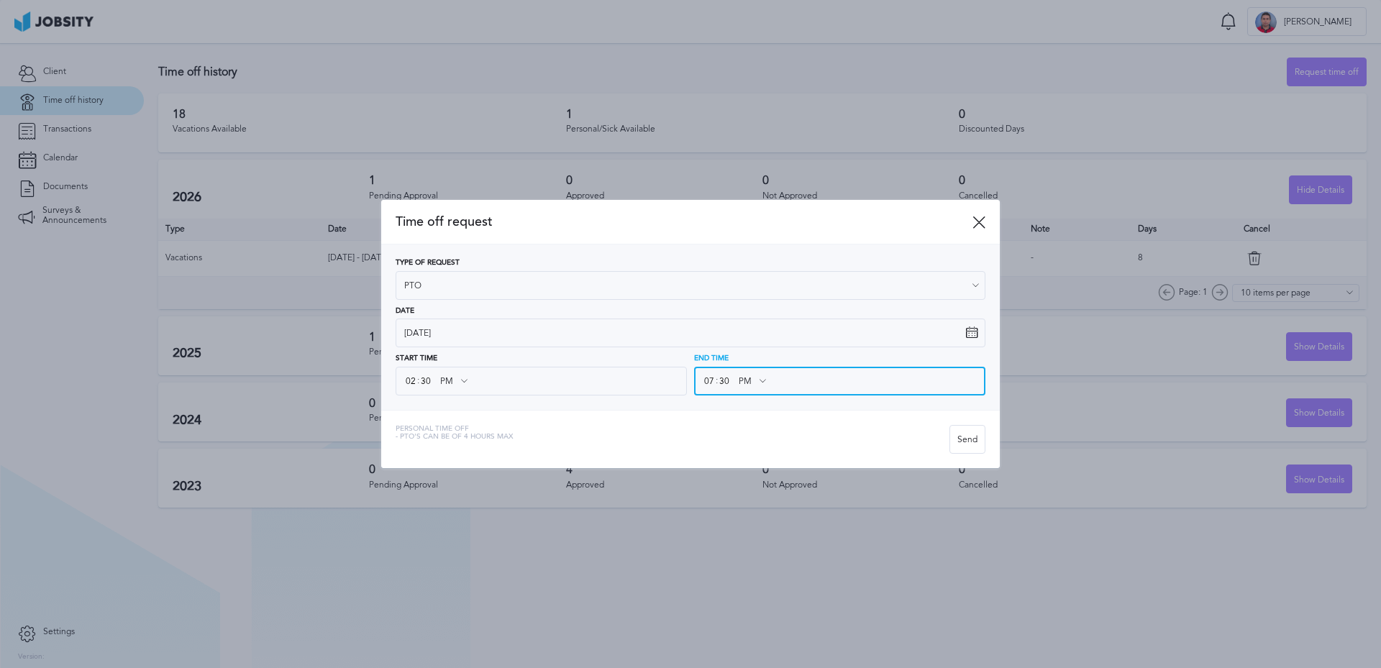
type input "07"
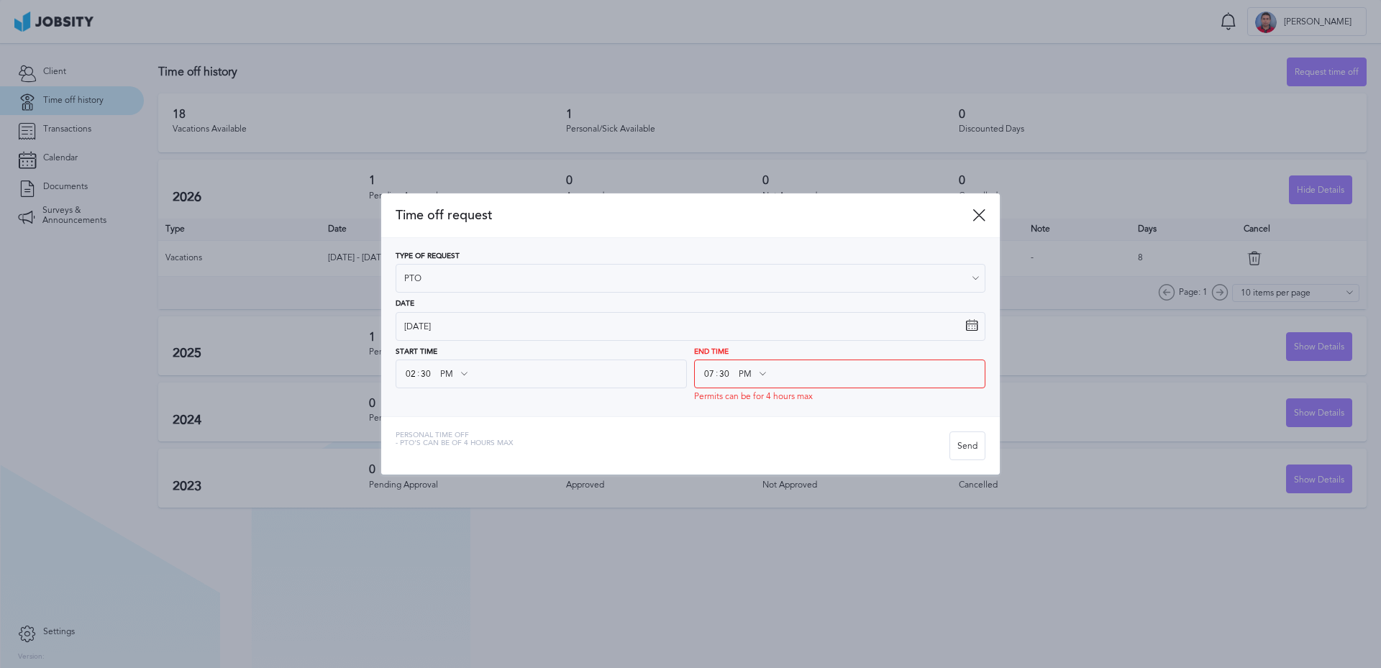
click at [795, 447] on div "Personal Time Off - PTO's can be of 4 hours max" at bounding box center [673, 446] width 554 height 29
click at [711, 377] on input "07" at bounding box center [709, 374] width 13 height 26
type input "06"
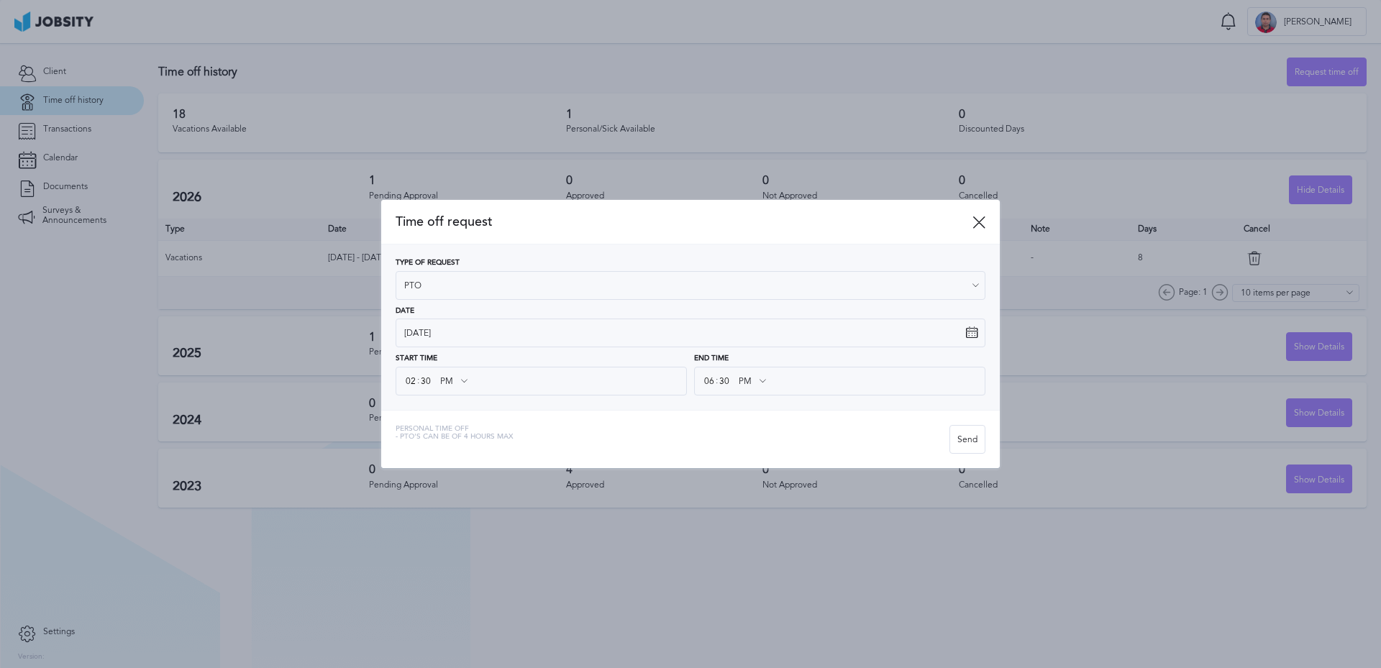
click at [743, 426] on div "Personal Time Off - PTO's can be of 4 hours [PERSON_NAME]" at bounding box center [690, 439] width 619 height 58
click at [972, 443] on div "Send" at bounding box center [967, 440] width 35 height 29
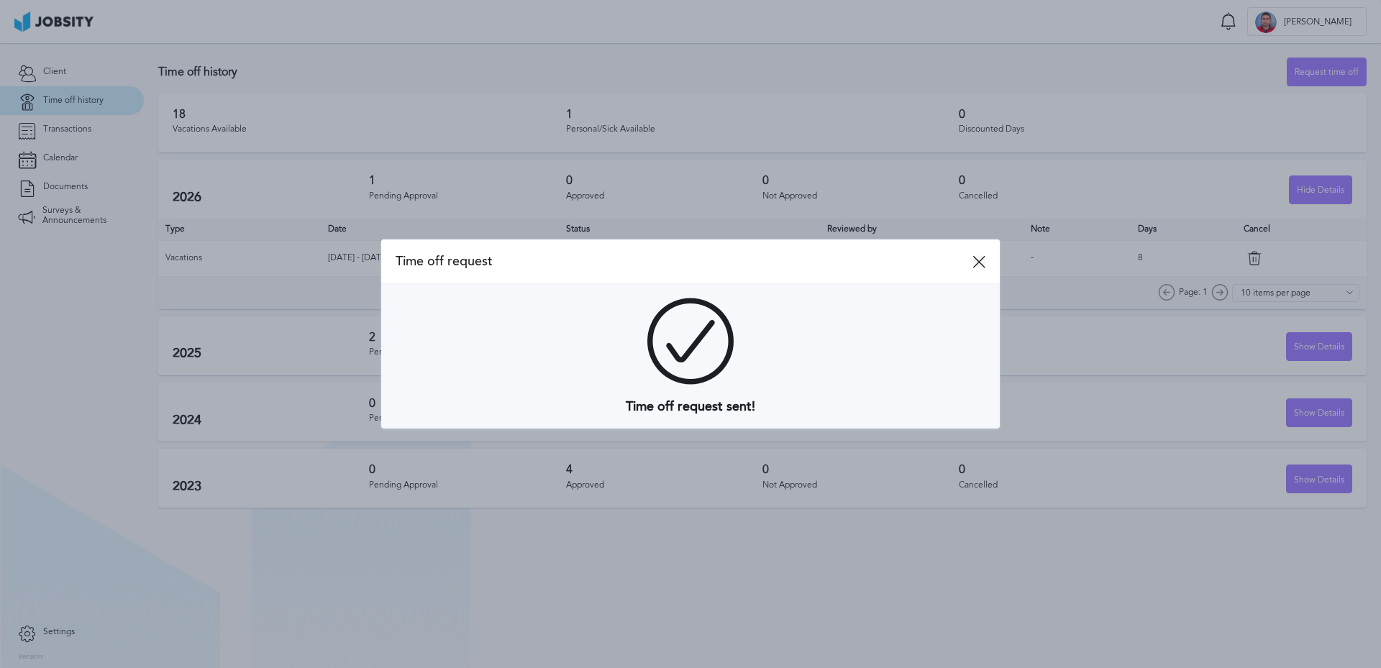
click at [982, 264] on icon at bounding box center [979, 261] width 13 height 13
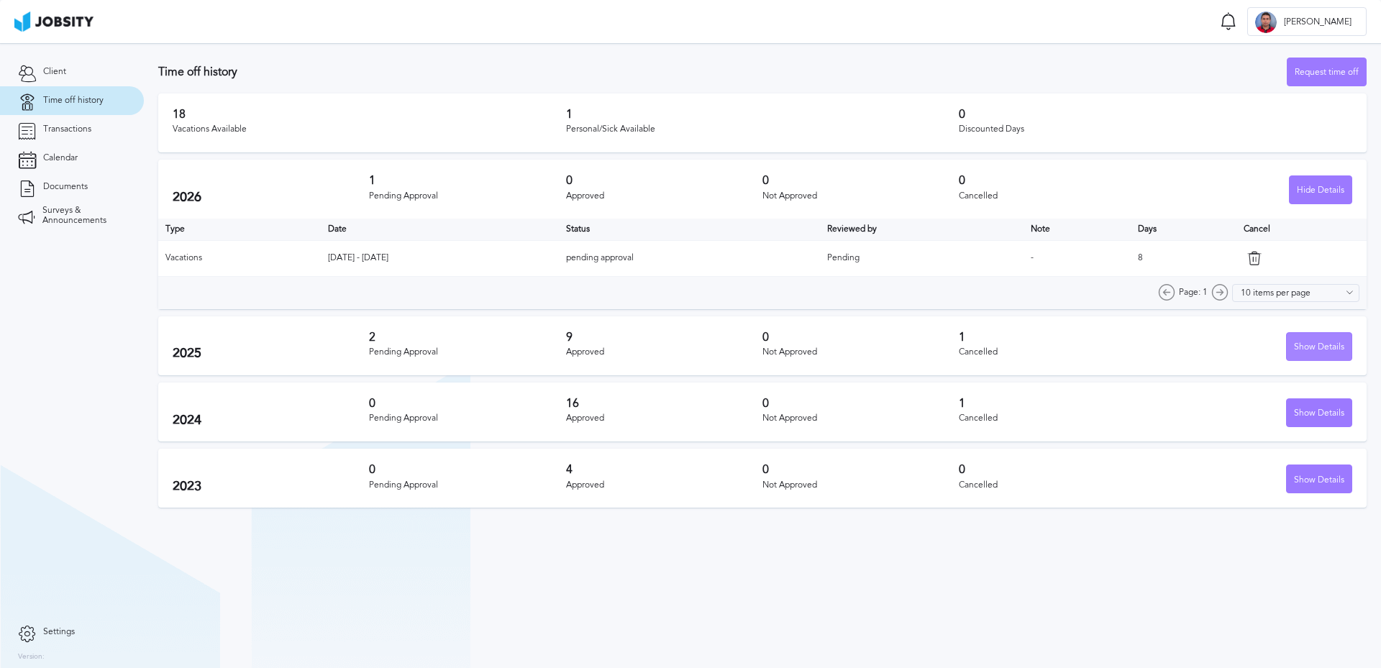
click at [1315, 350] on div "Show Details" at bounding box center [1319, 347] width 65 height 29
